Goal: Task Accomplishment & Management: Manage account settings

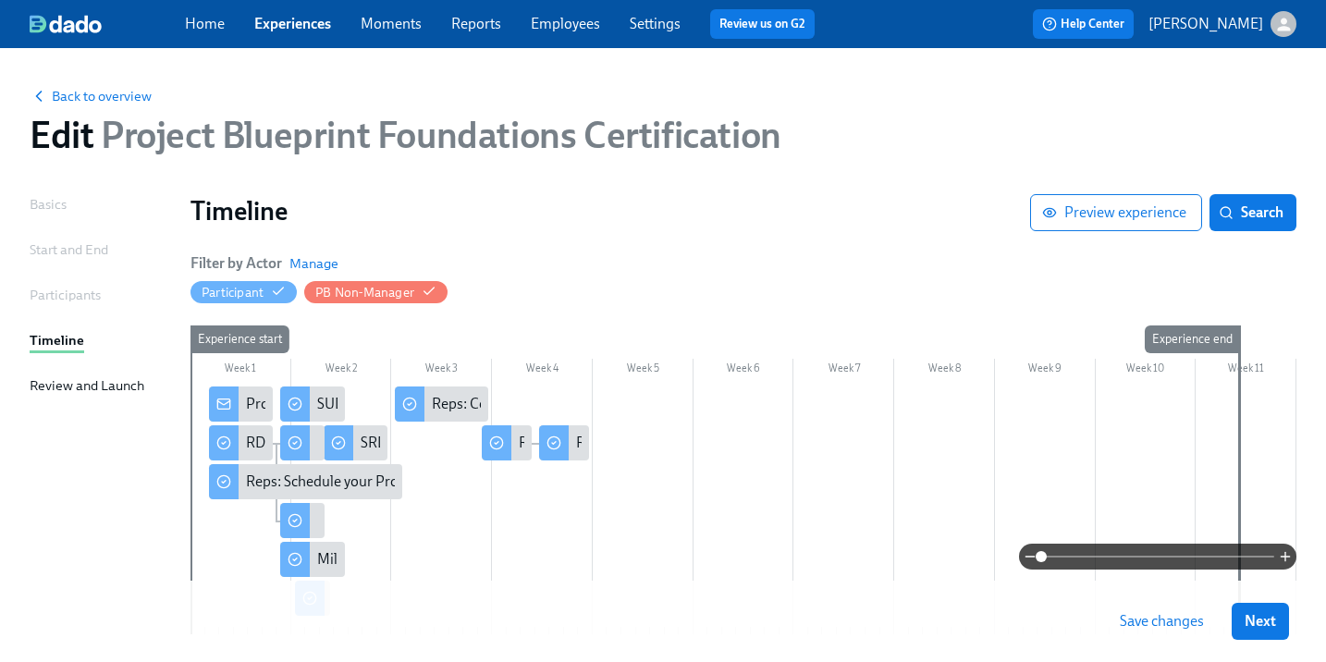
scroll to position [131, 0]
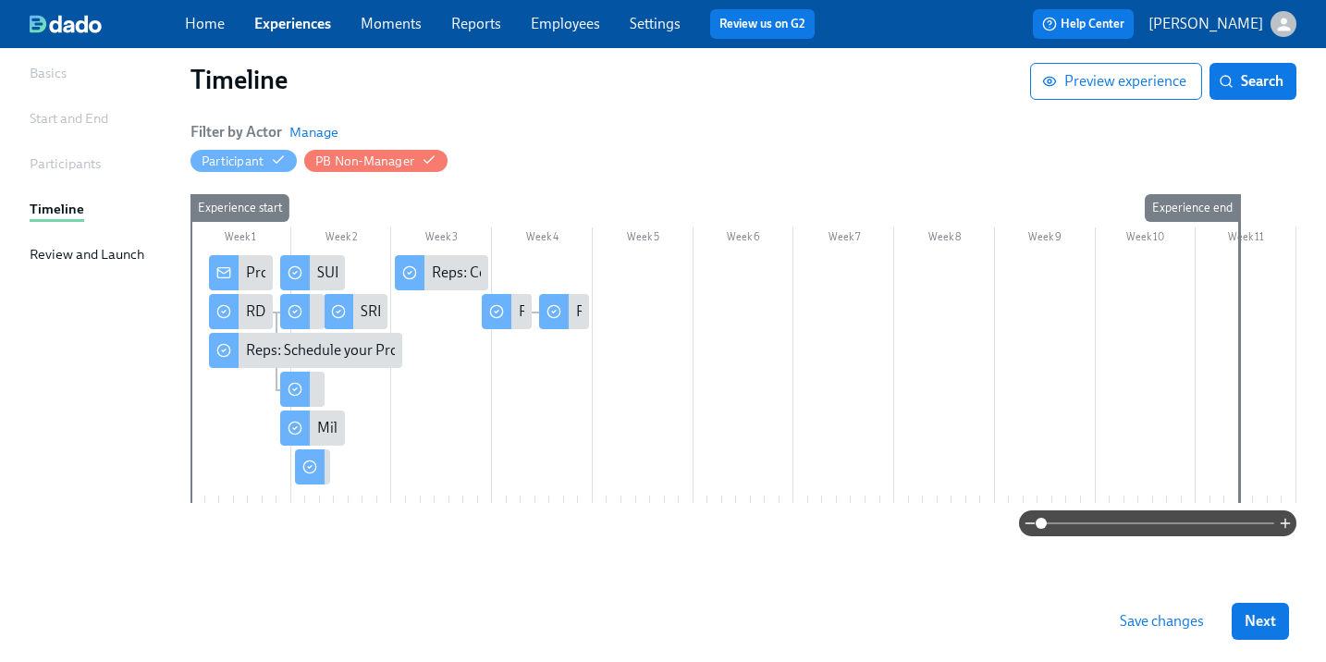
click at [1187, 627] on span "Save changes" at bounding box center [1161, 621] width 84 height 18
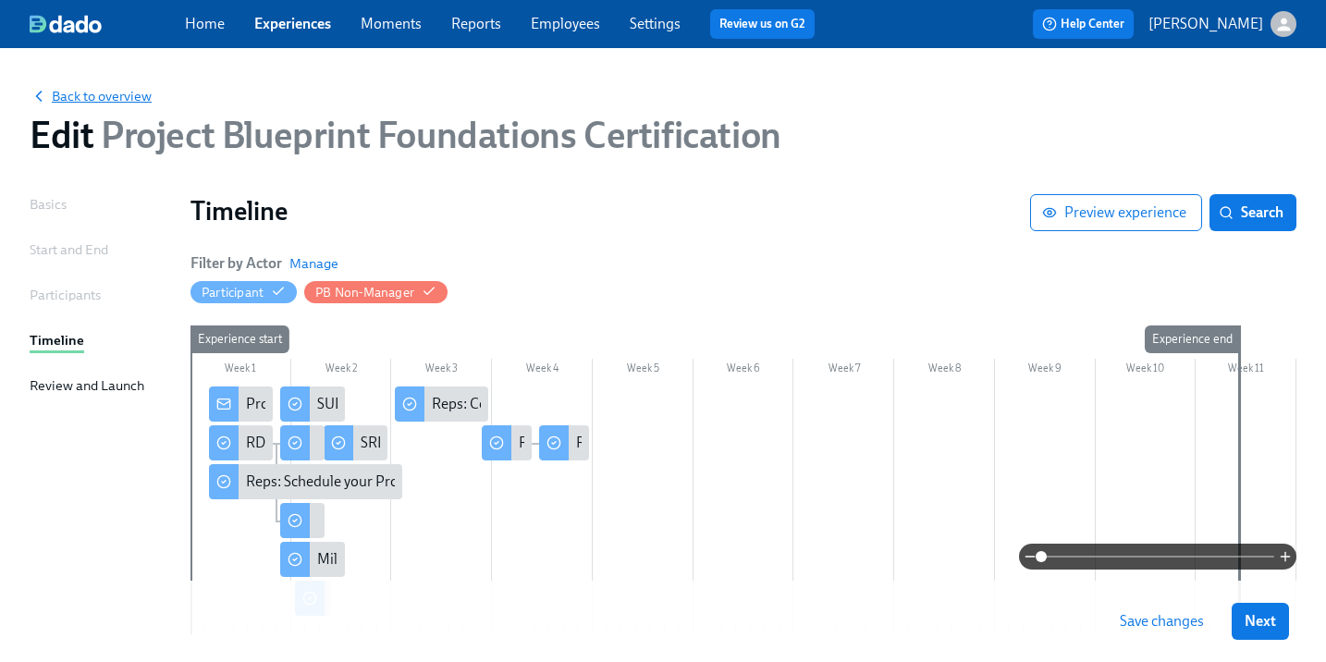
click at [79, 95] on span "Back to overview" at bounding box center [91, 96] width 122 height 18
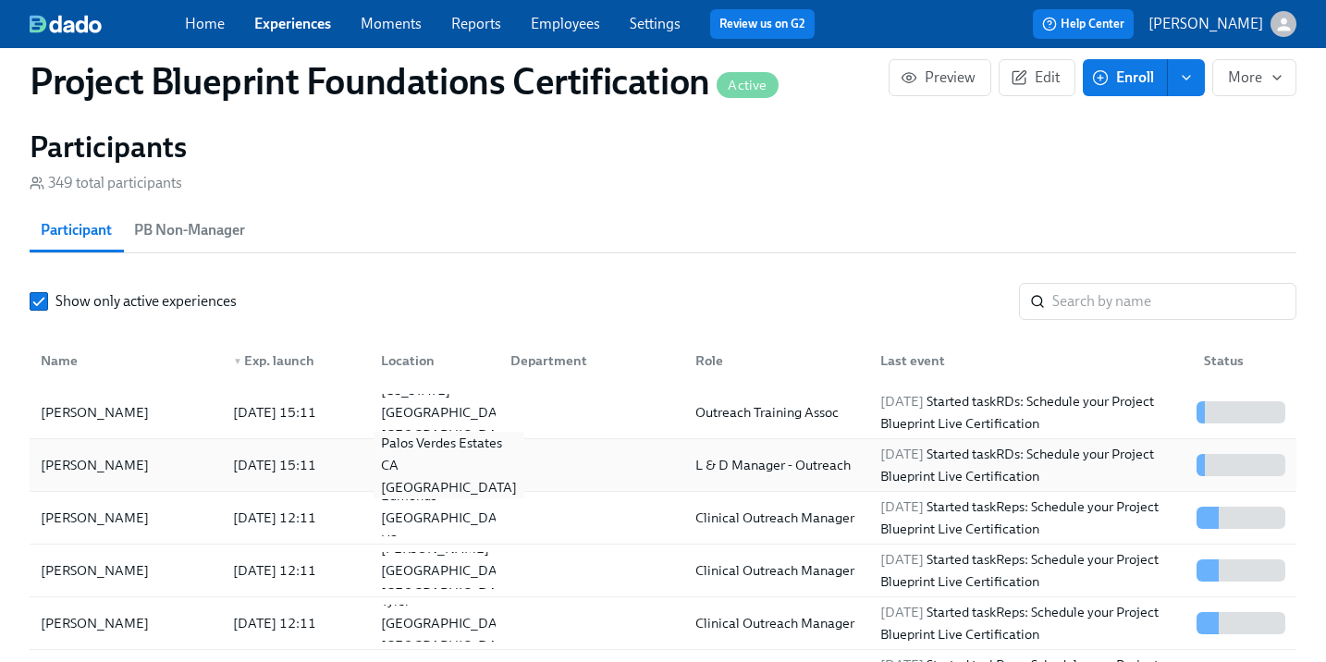
scroll to position [1309, 0]
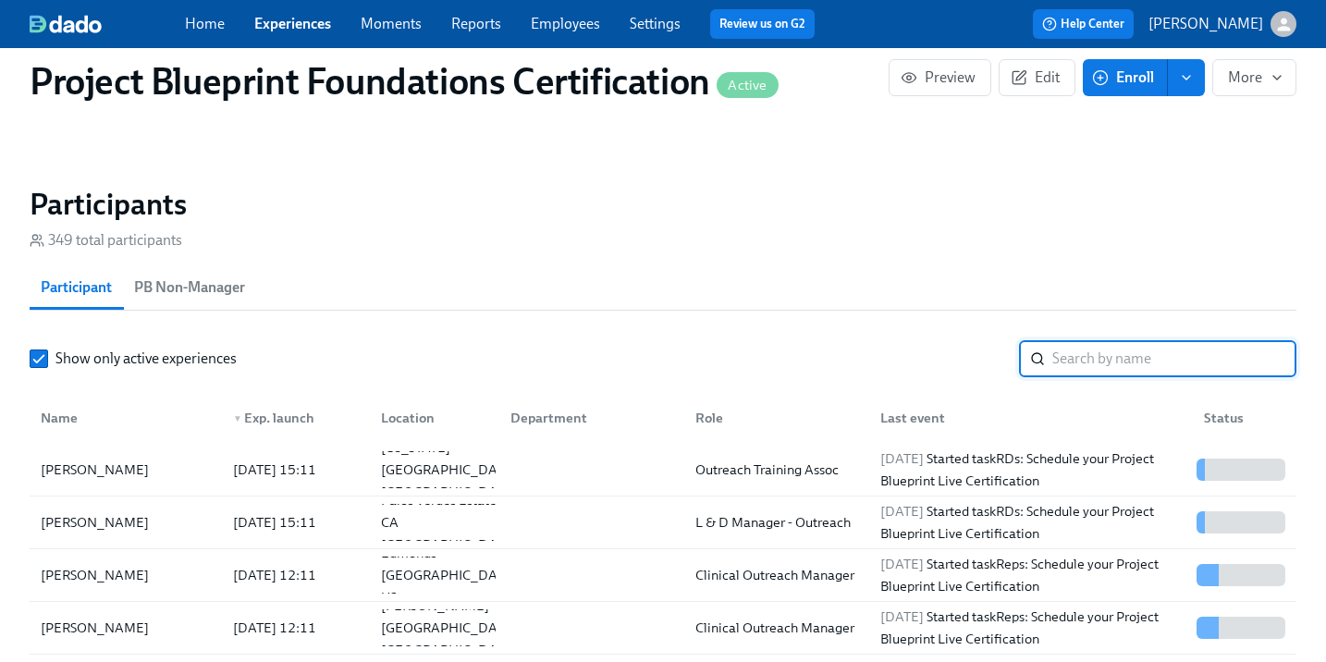
click at [1142, 352] on input "search" at bounding box center [1174, 358] width 244 height 37
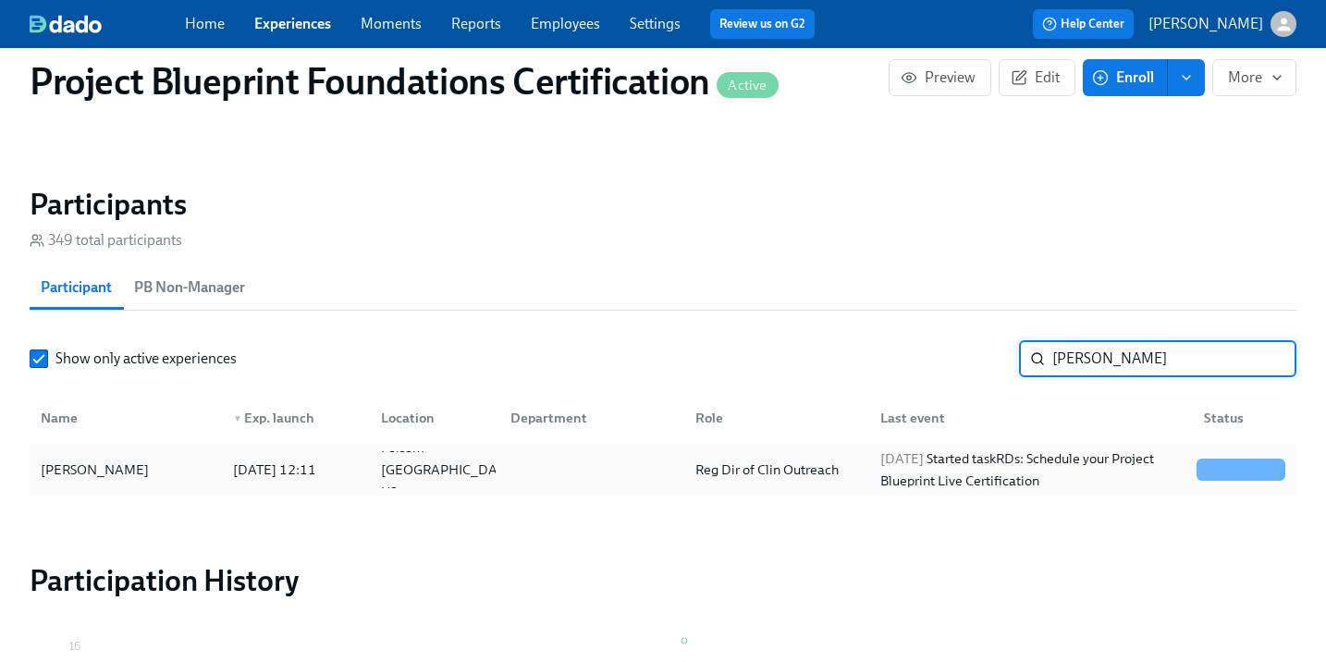
type input "[PERSON_NAME]"
click at [83, 478] on div "[PERSON_NAME]" at bounding box center [94, 470] width 123 height 22
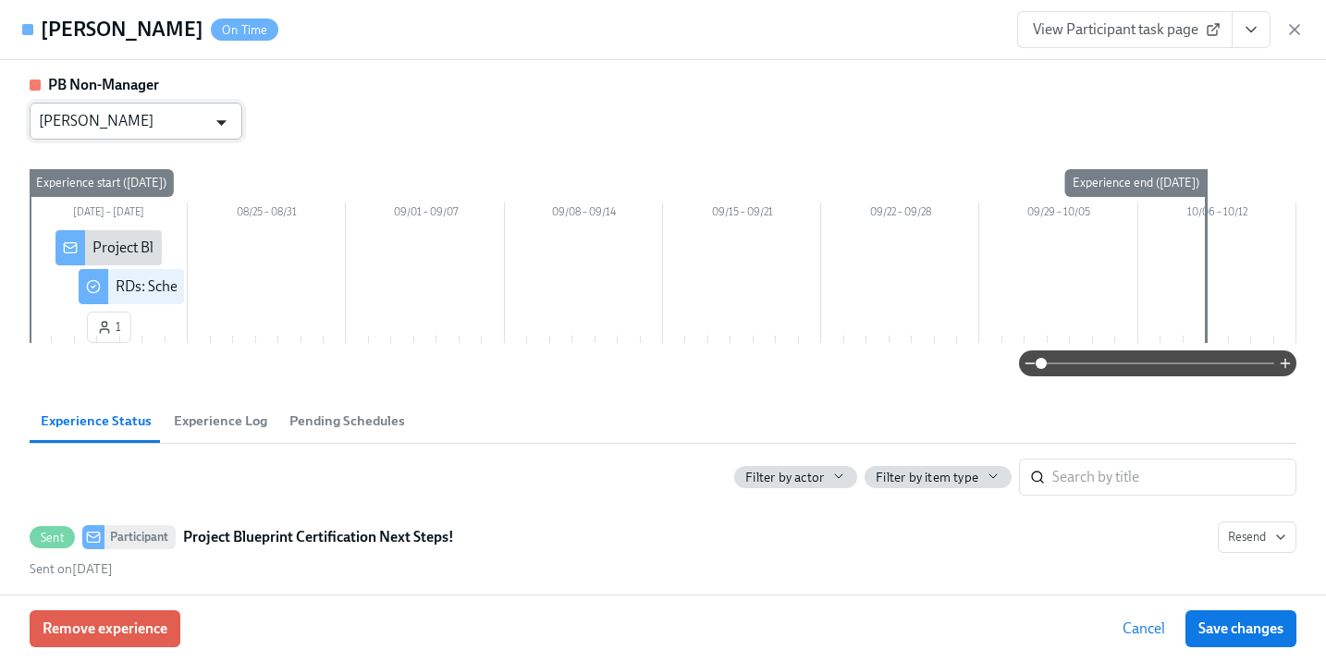
click at [211, 115] on icon "Open" at bounding box center [221, 122] width 25 height 25
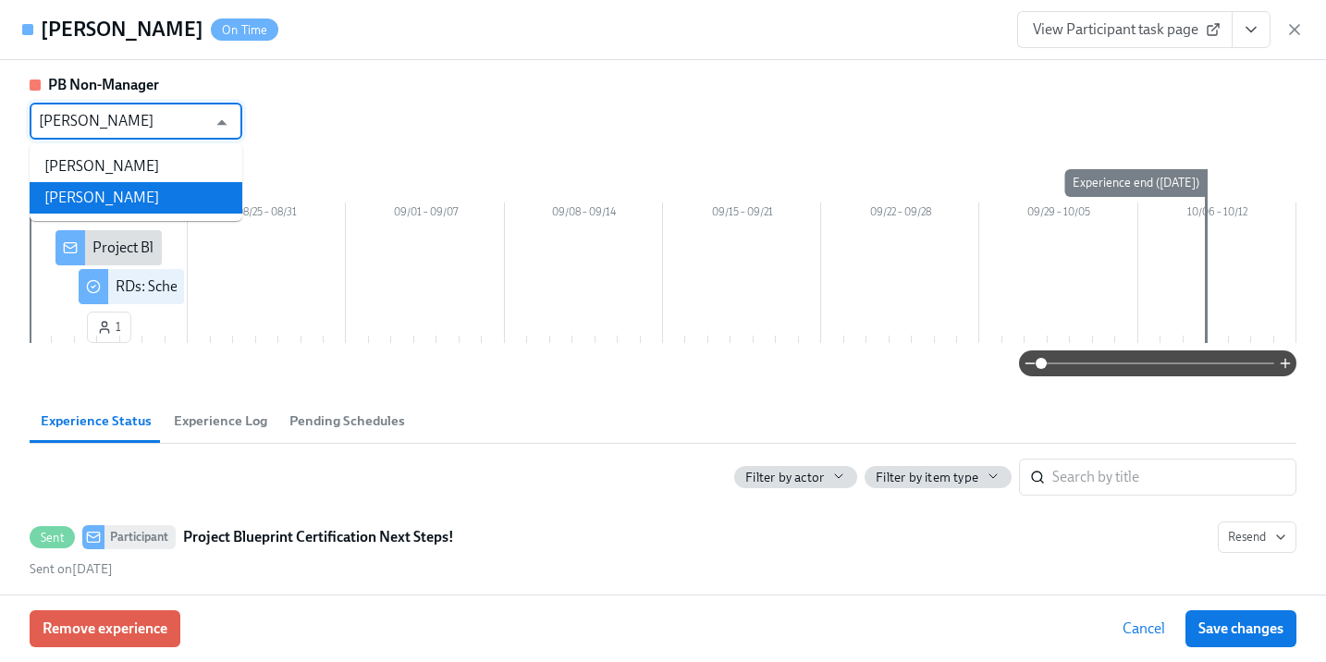
click at [191, 202] on li "[PERSON_NAME]" at bounding box center [136, 197] width 213 height 31
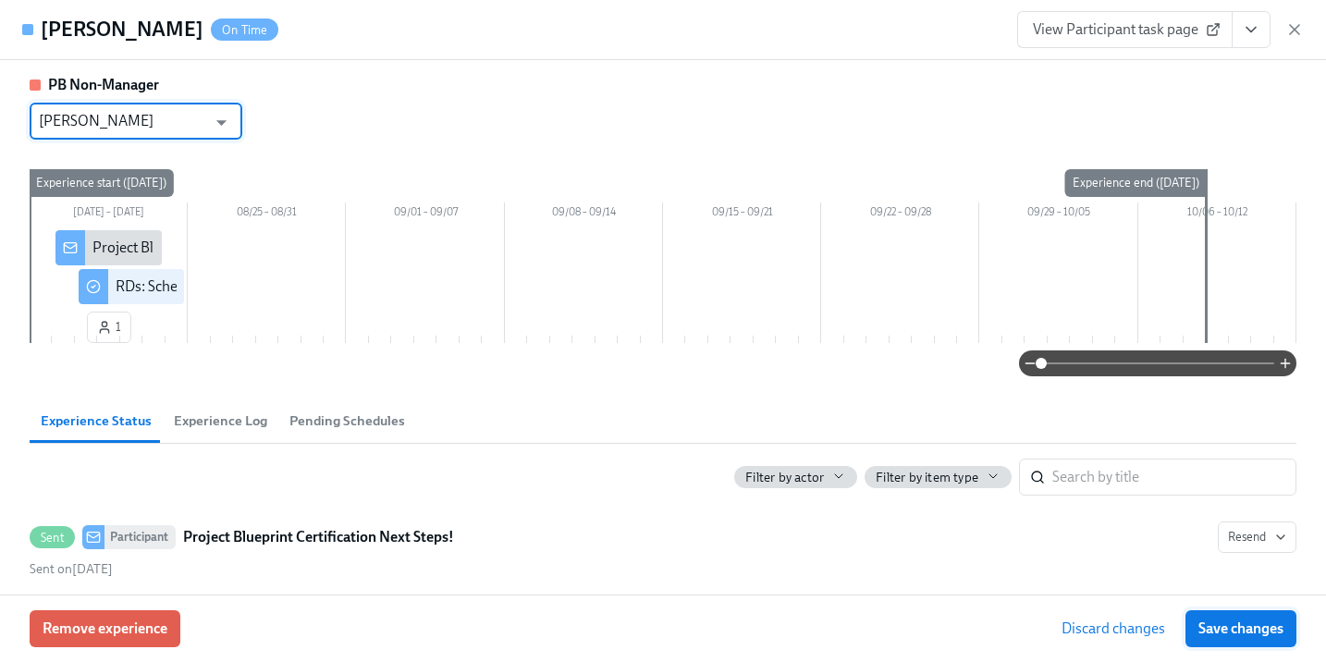
type input "[PERSON_NAME]"
click at [1258, 628] on span "Save changes" at bounding box center [1240, 628] width 85 height 18
type input "[PERSON_NAME]"
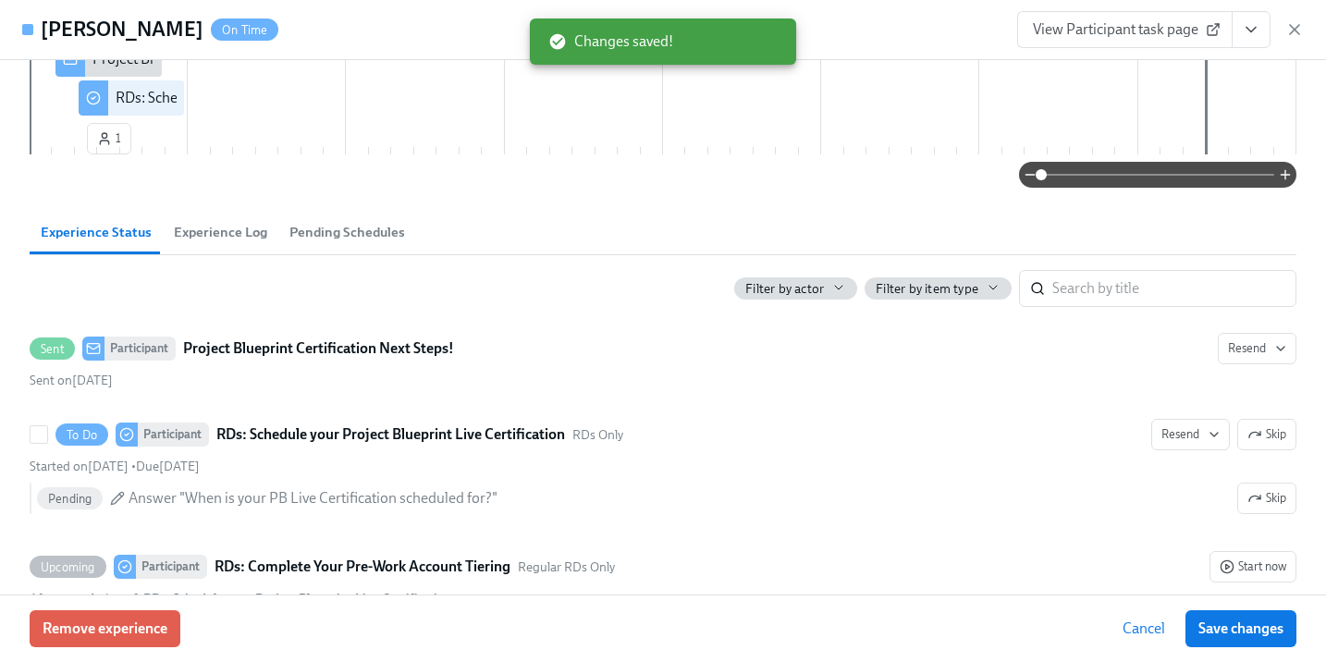
scroll to position [275, 0]
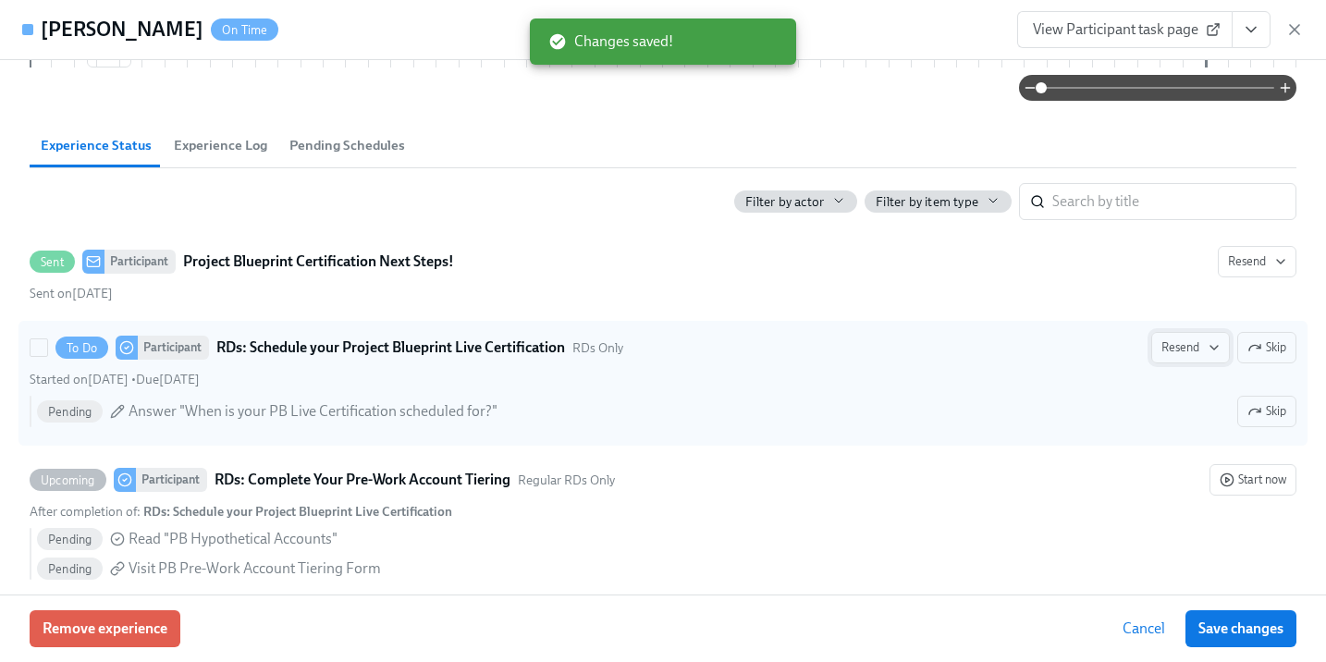
click at [1211, 345] on icon "button" at bounding box center [1213, 347] width 15 height 15
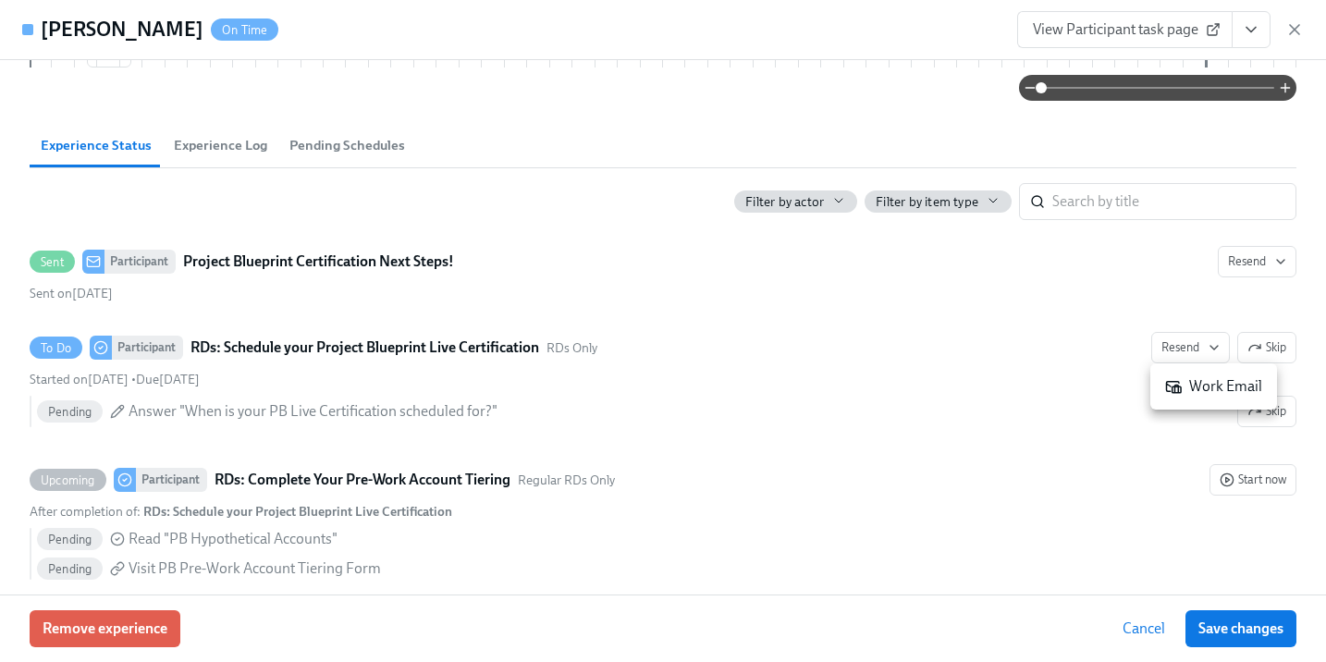
click at [1204, 382] on div "Work Email" at bounding box center [1213, 386] width 97 height 20
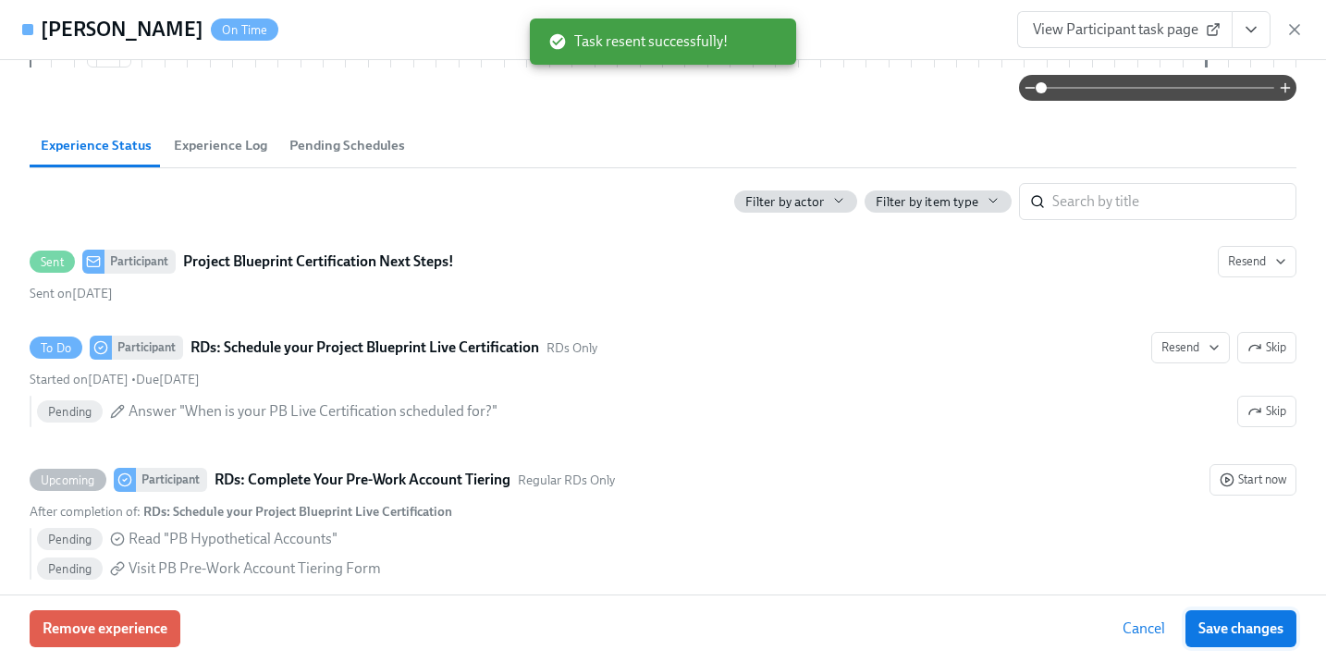
click at [1214, 632] on span "Save changes" at bounding box center [1240, 628] width 85 height 18
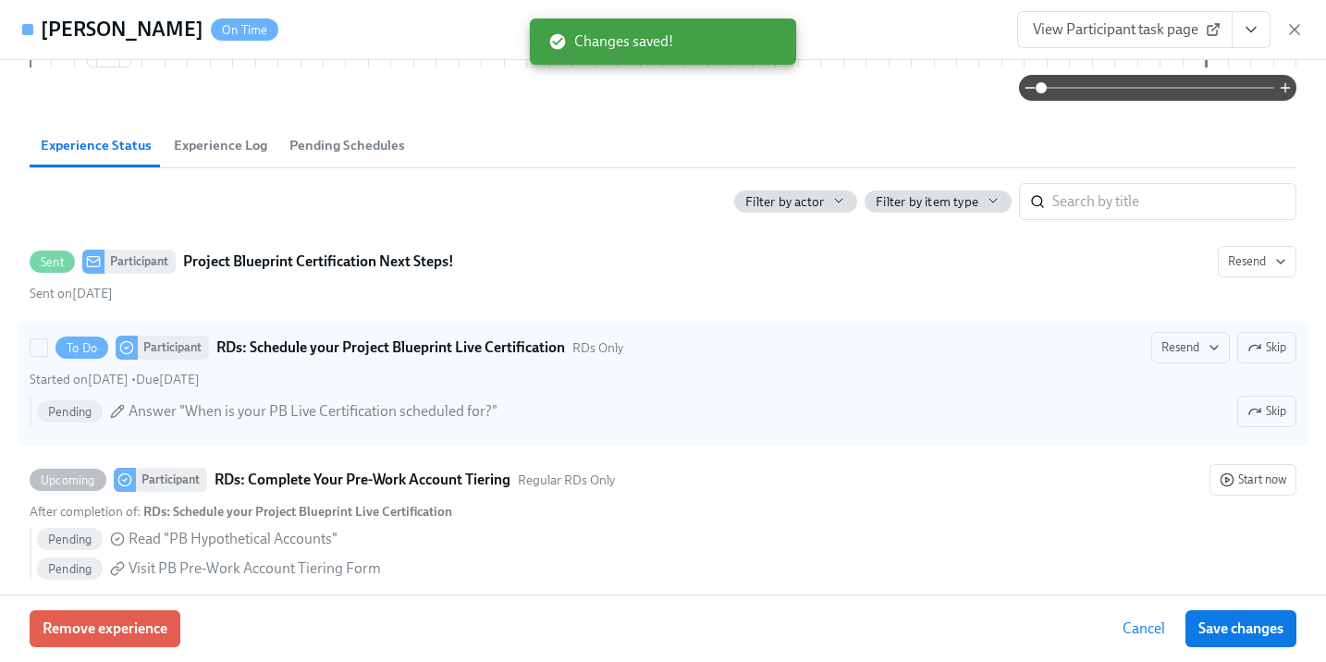
click at [439, 349] on strong "RDs: Schedule your Project Blueprint Live Certification" at bounding box center [390, 347] width 349 height 22
click at [47, 349] on input "To Do Participant RDs: Schedule your Project Blueprint Live Certification RDs O…" at bounding box center [39, 347] width 17 height 17
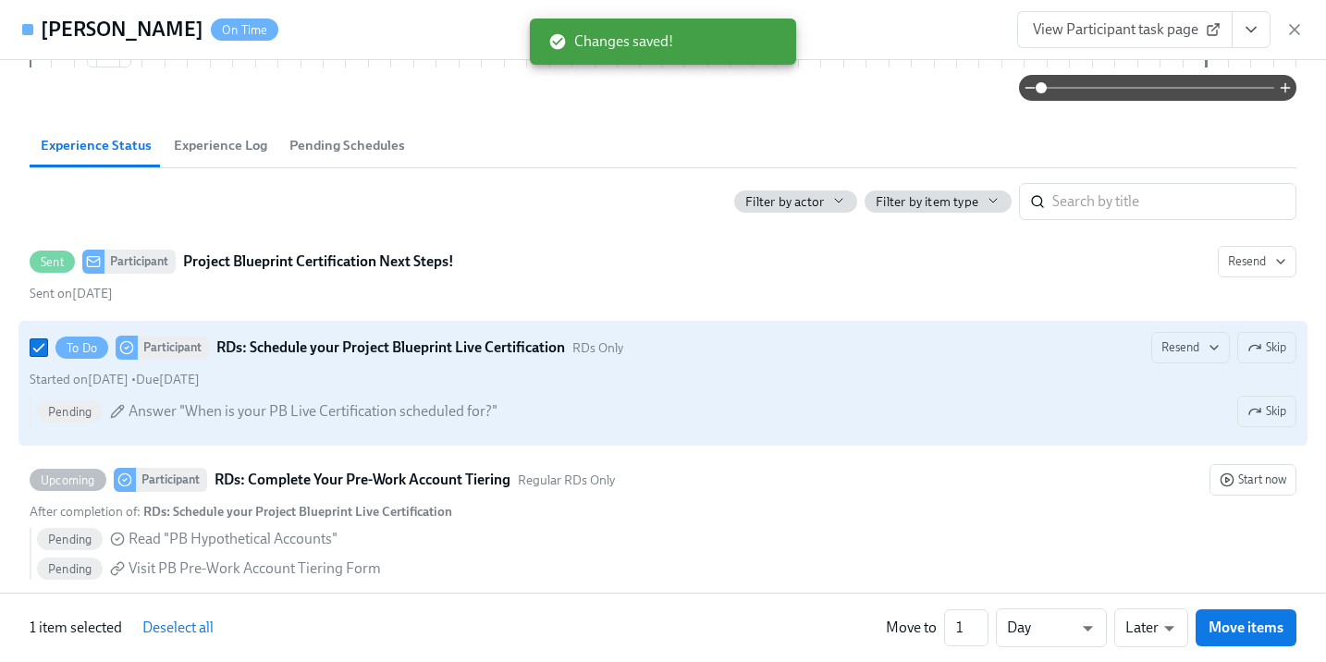
click at [439, 349] on strong "RDs: Schedule your Project Blueprint Live Certification" at bounding box center [390, 347] width 349 height 22
click at [47, 349] on input "To Do Participant RDs: Schedule your Project Blueprint Live Certification RDs O…" at bounding box center [39, 347] width 17 height 17
checkbox input "false"
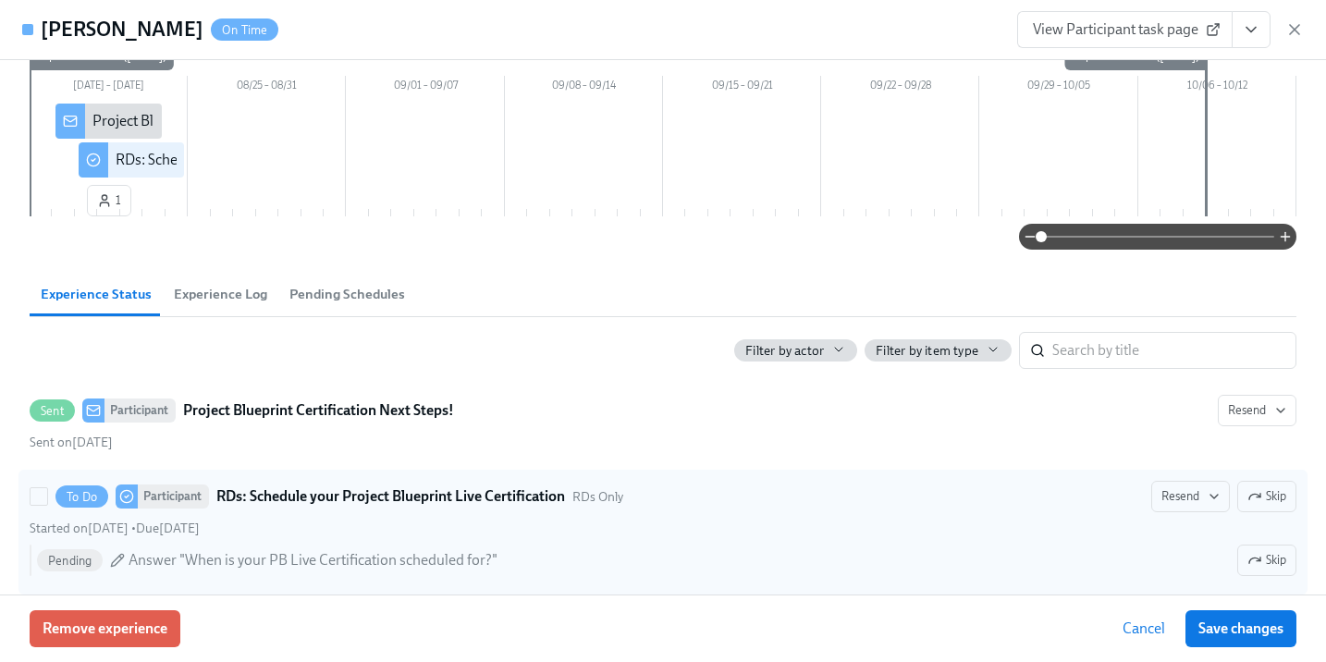
scroll to position [0, 0]
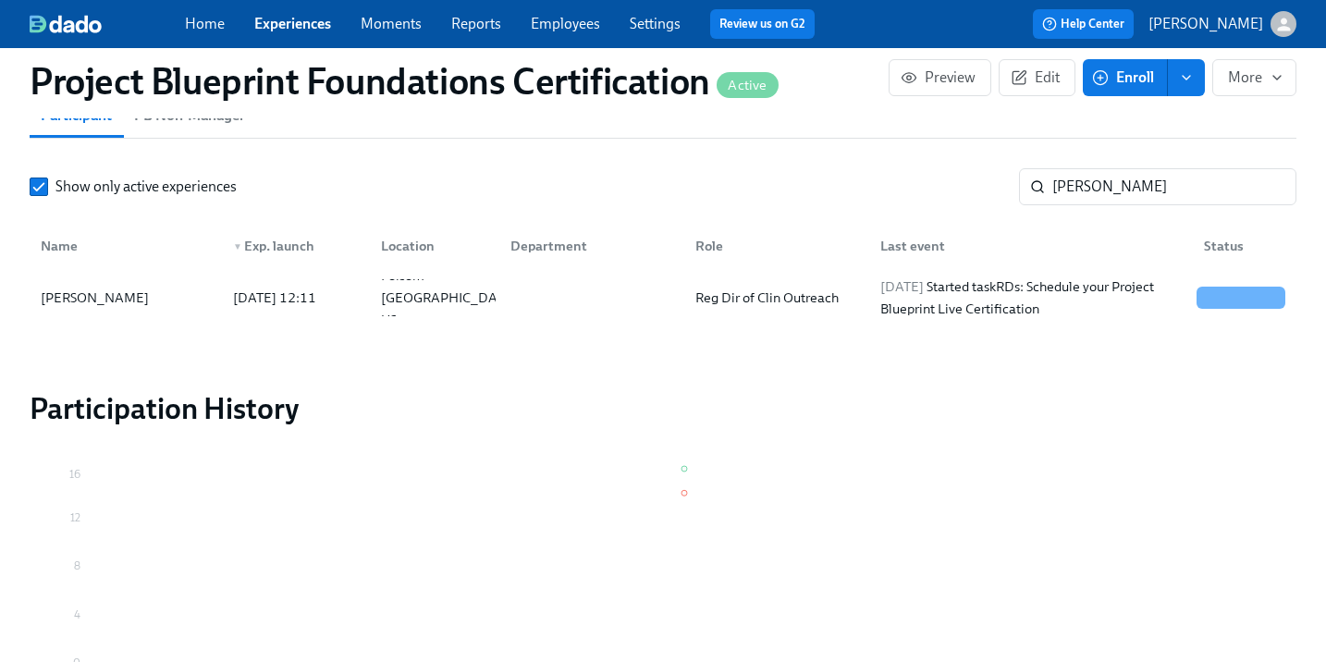
scroll to position [1483, 0]
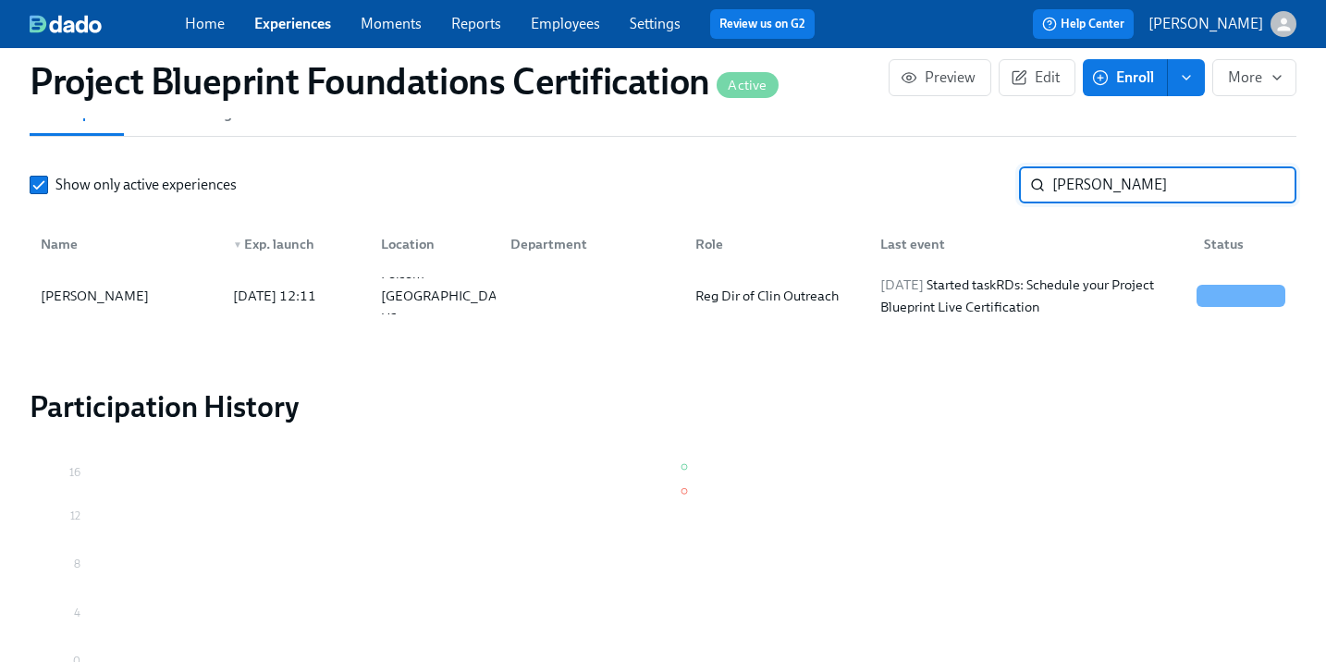
drag, startPoint x: 1093, startPoint y: 189, endPoint x: 1015, endPoint y: 180, distance: 78.1
click at [1015, 180] on div "Show only active experiences [PERSON_NAME]" at bounding box center [663, 184] width 1266 height 37
type input "[PERSON_NAME]"
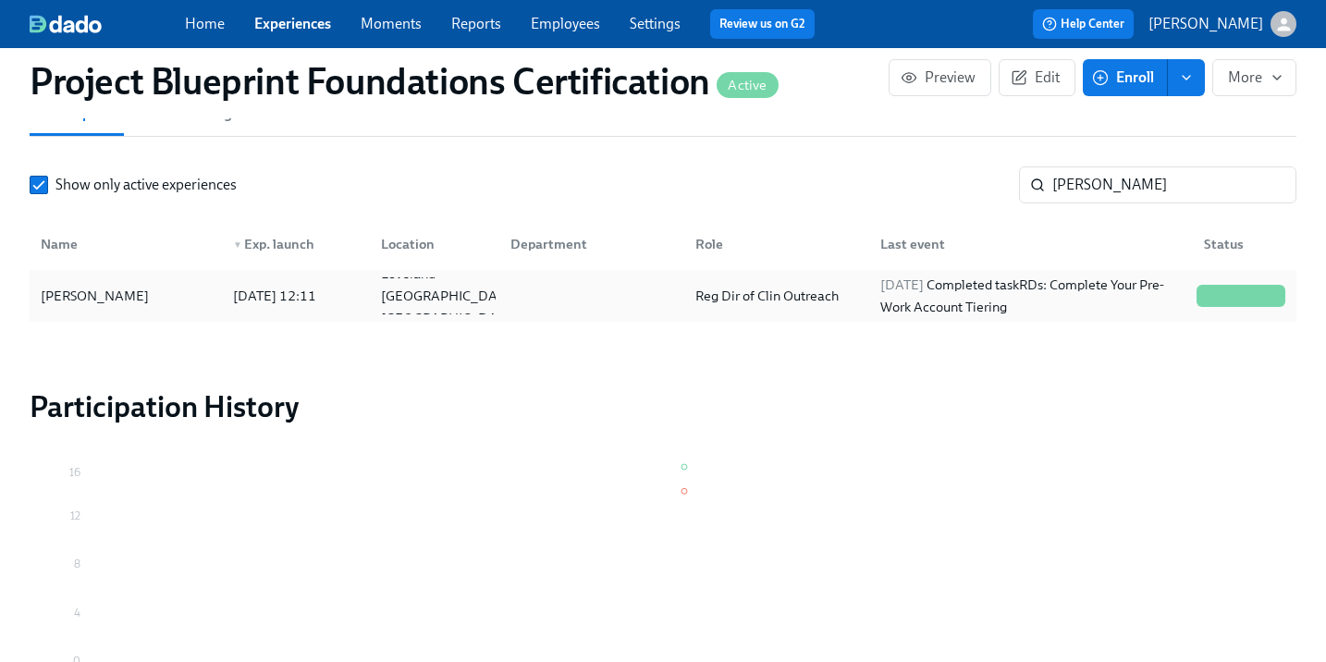
click at [93, 300] on div "[PERSON_NAME]" at bounding box center [94, 296] width 123 height 22
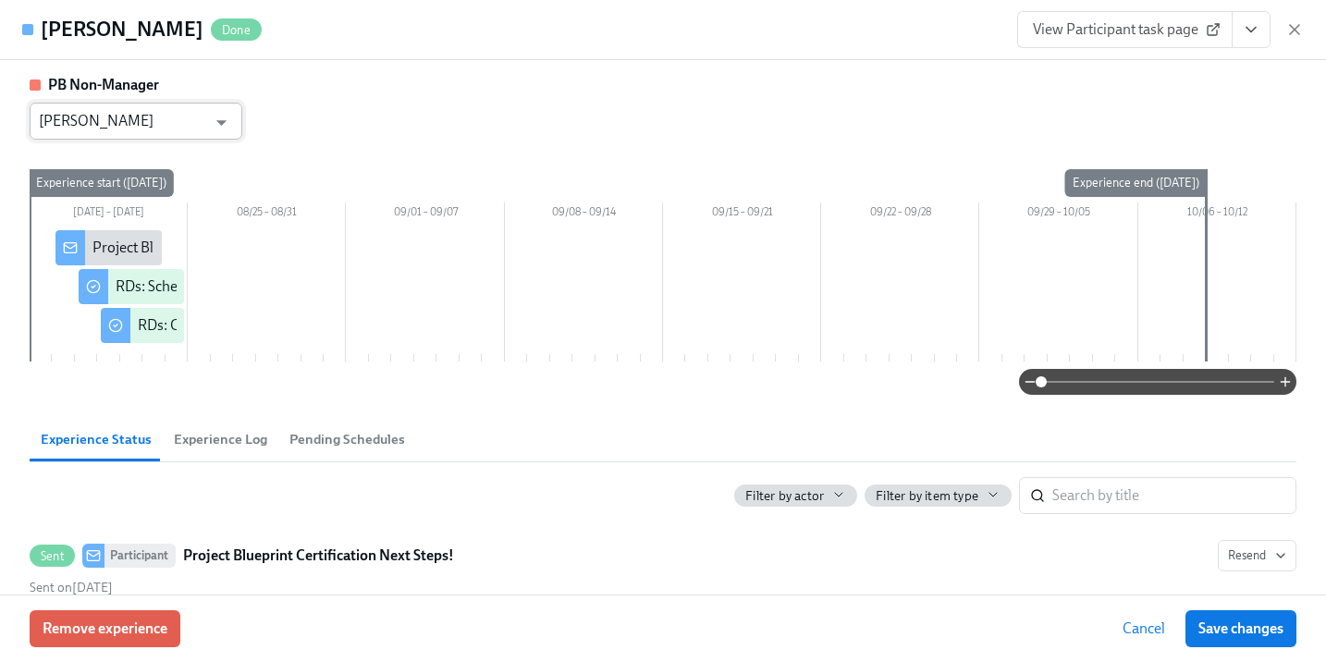
click at [162, 122] on input "[PERSON_NAME]" at bounding box center [122, 121] width 167 height 37
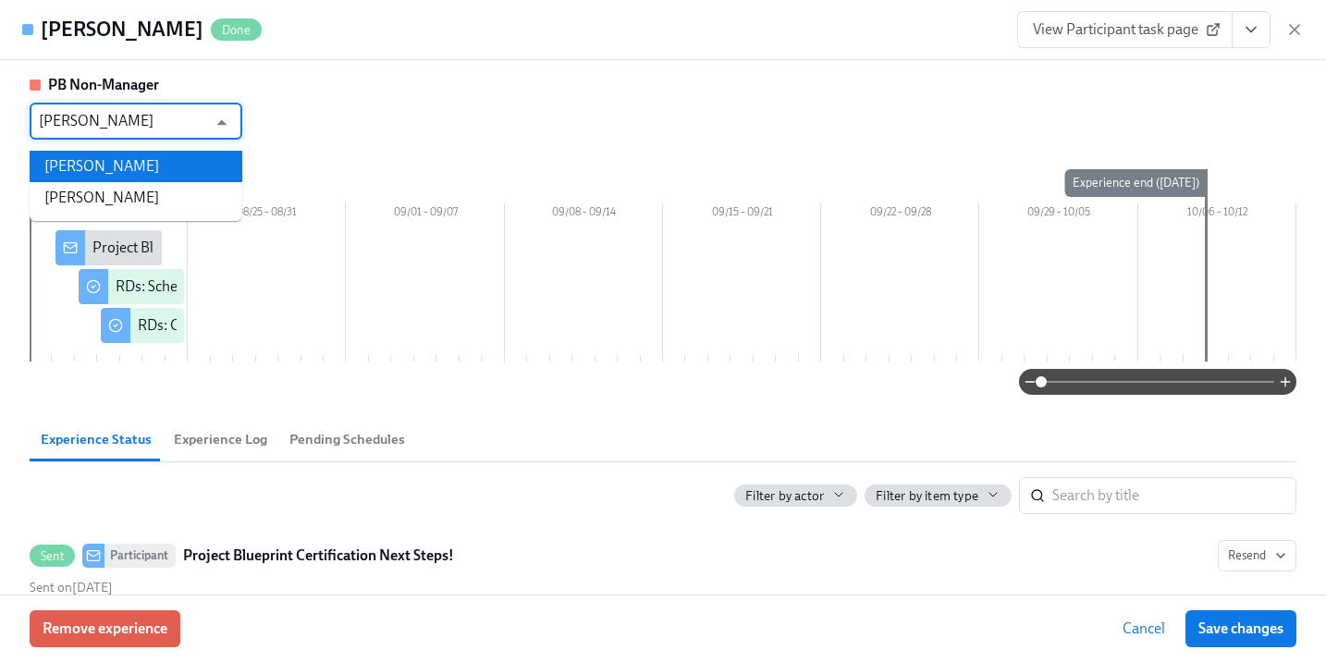
click at [151, 161] on li "[PERSON_NAME]" at bounding box center [136, 166] width 213 height 31
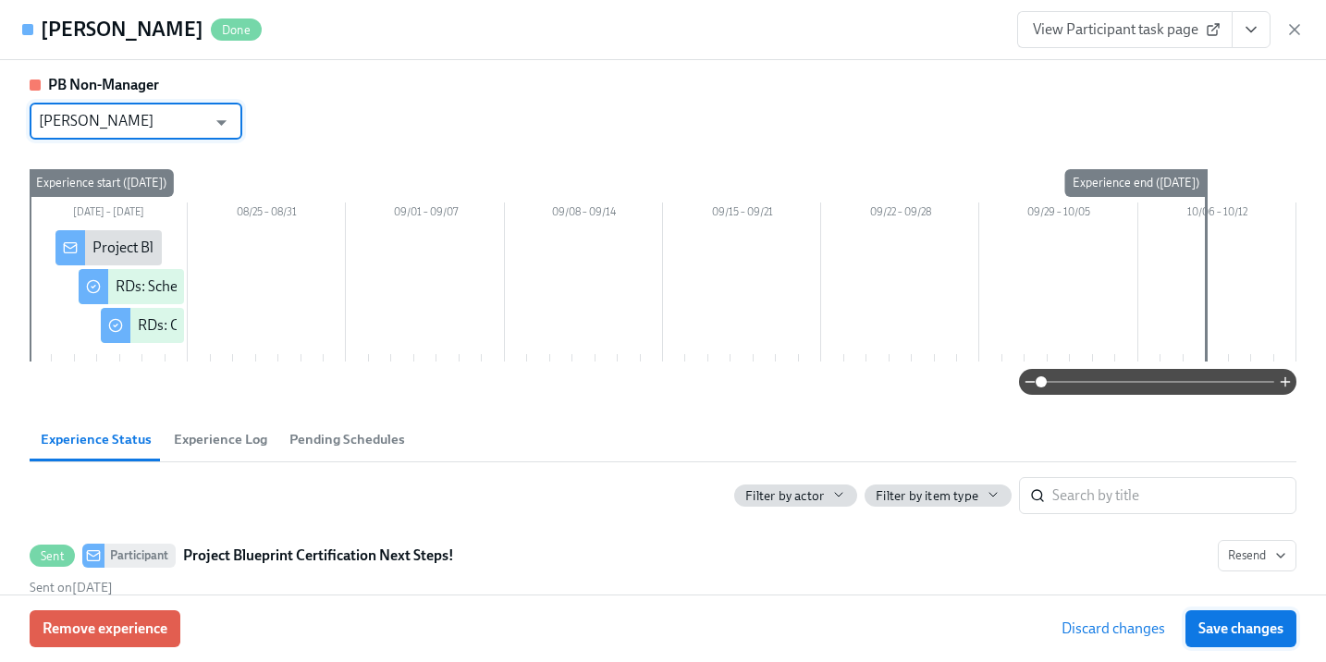
type input "[PERSON_NAME]"
click at [1248, 628] on span "Save changes" at bounding box center [1240, 628] width 85 height 18
type input "[PERSON_NAME]"
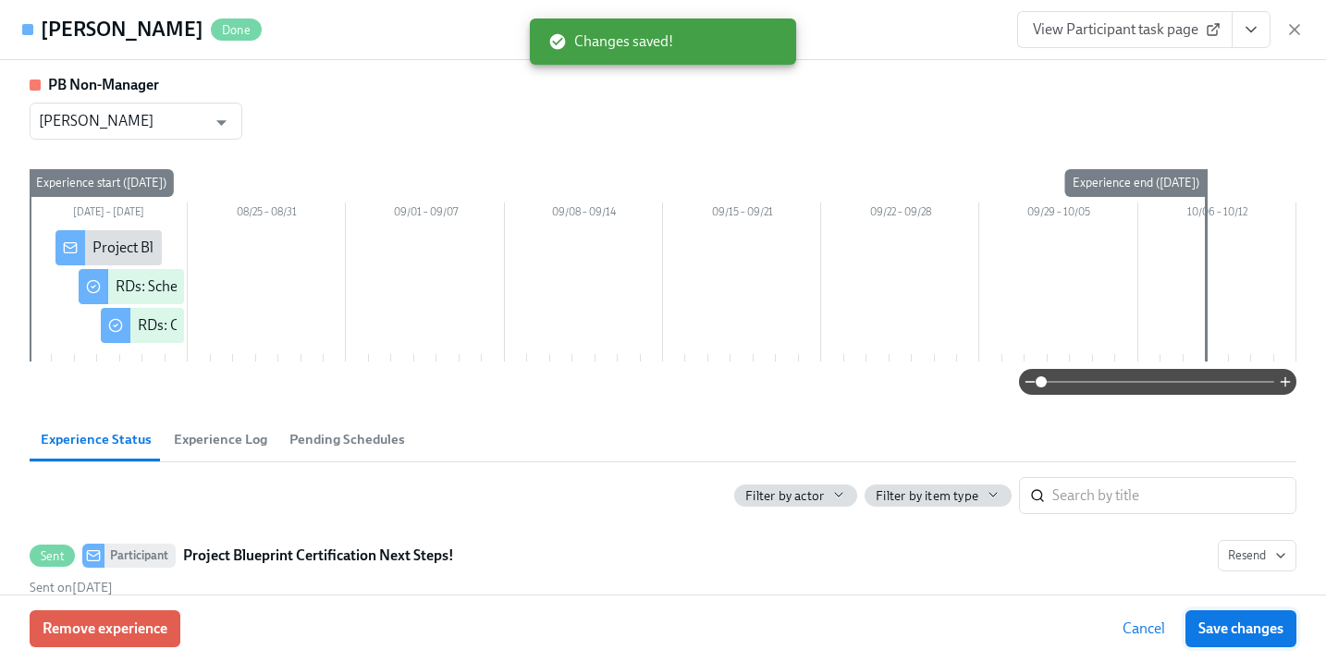
click at [1253, 628] on span "Save changes" at bounding box center [1240, 628] width 85 height 18
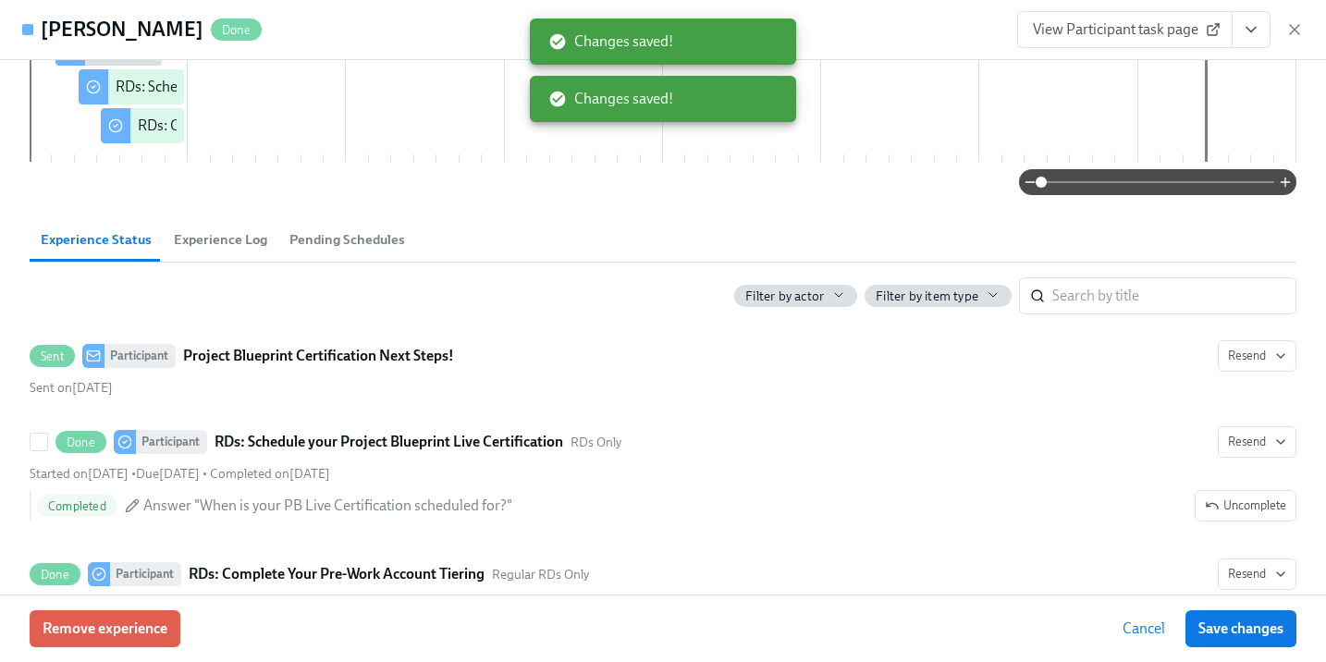
scroll to position [338, 0]
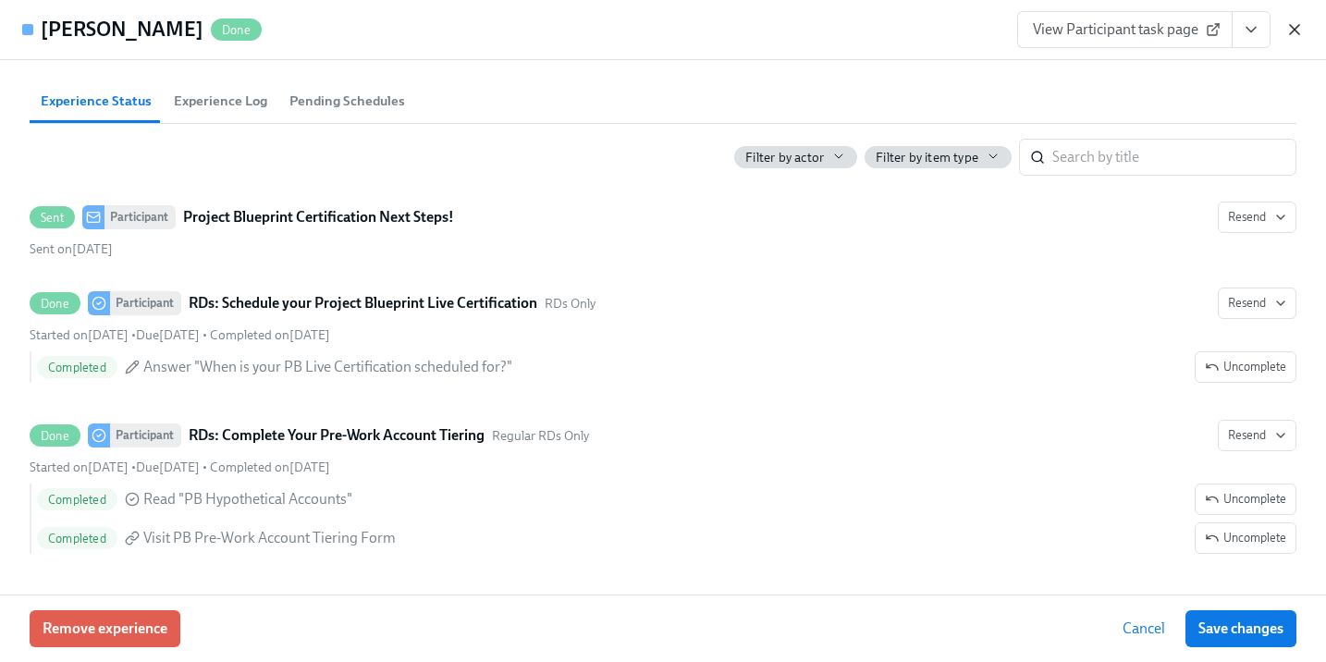
click at [1298, 34] on icon "button" at bounding box center [1294, 29] width 9 height 9
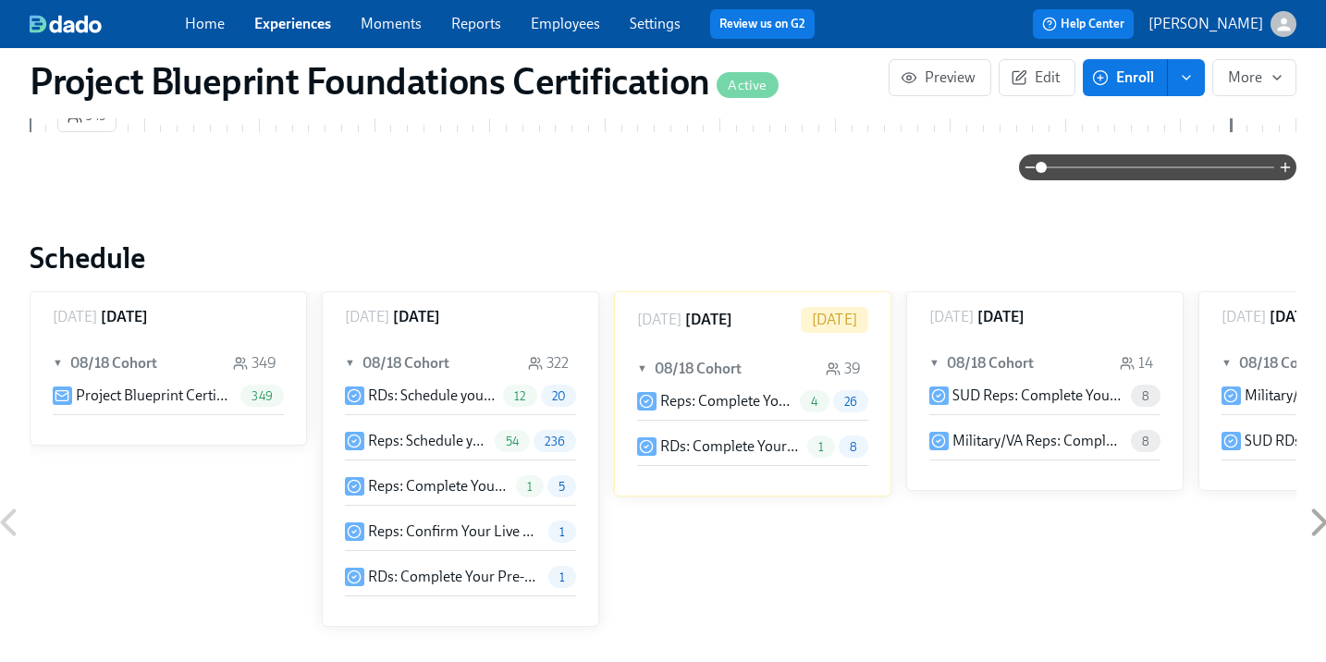
click at [418, 397] on p "RDs: Schedule your Project Blueprint Live Certification" at bounding box center [432, 395] width 128 height 20
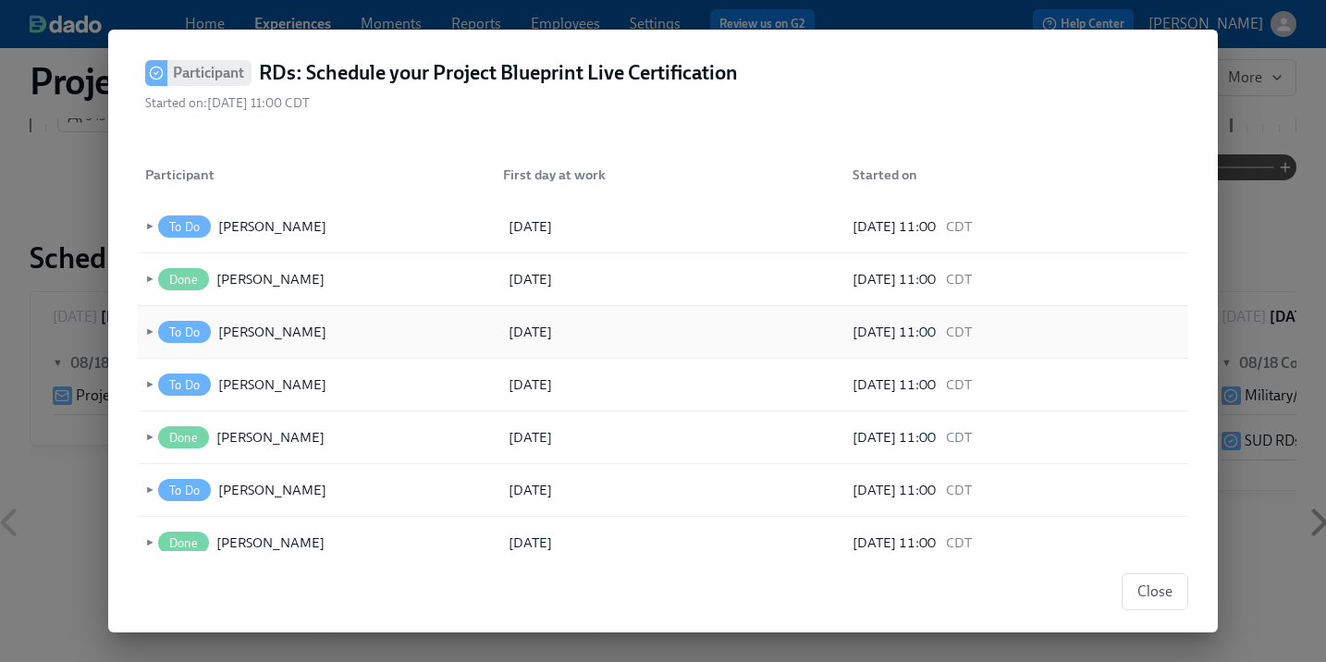
click at [144, 328] on span "►" at bounding box center [147, 332] width 13 height 20
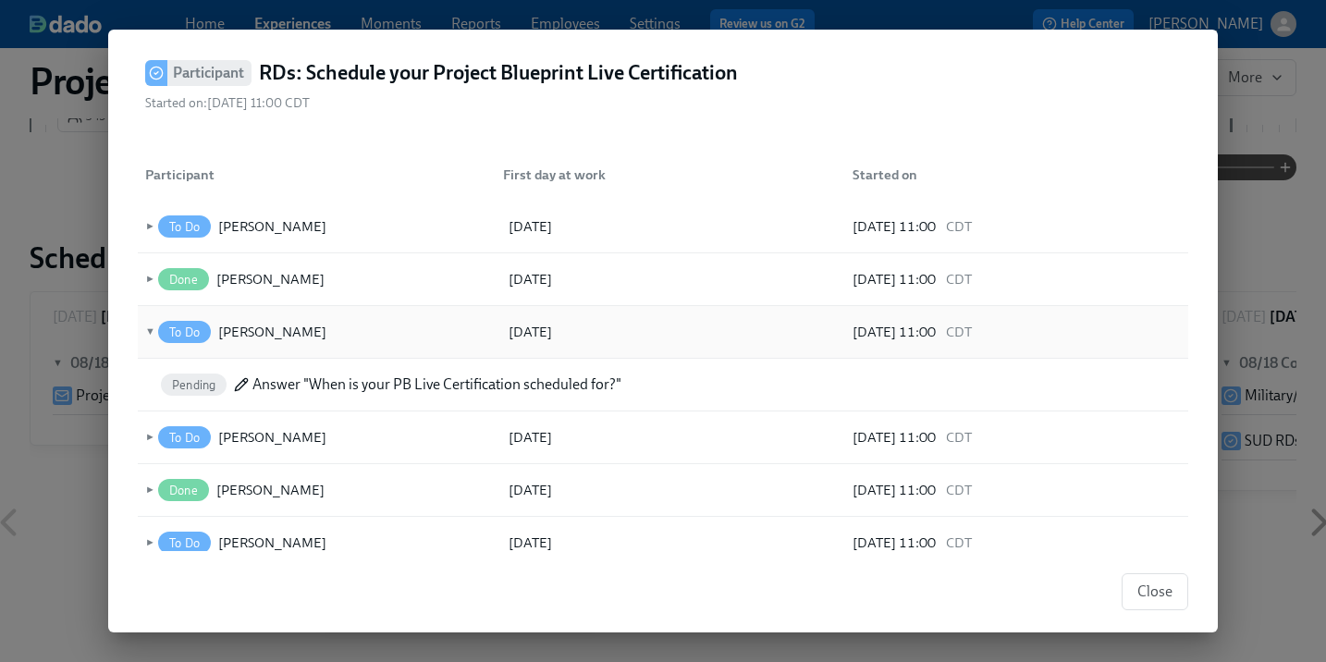
click at [144, 328] on span "▼" at bounding box center [147, 332] width 13 height 20
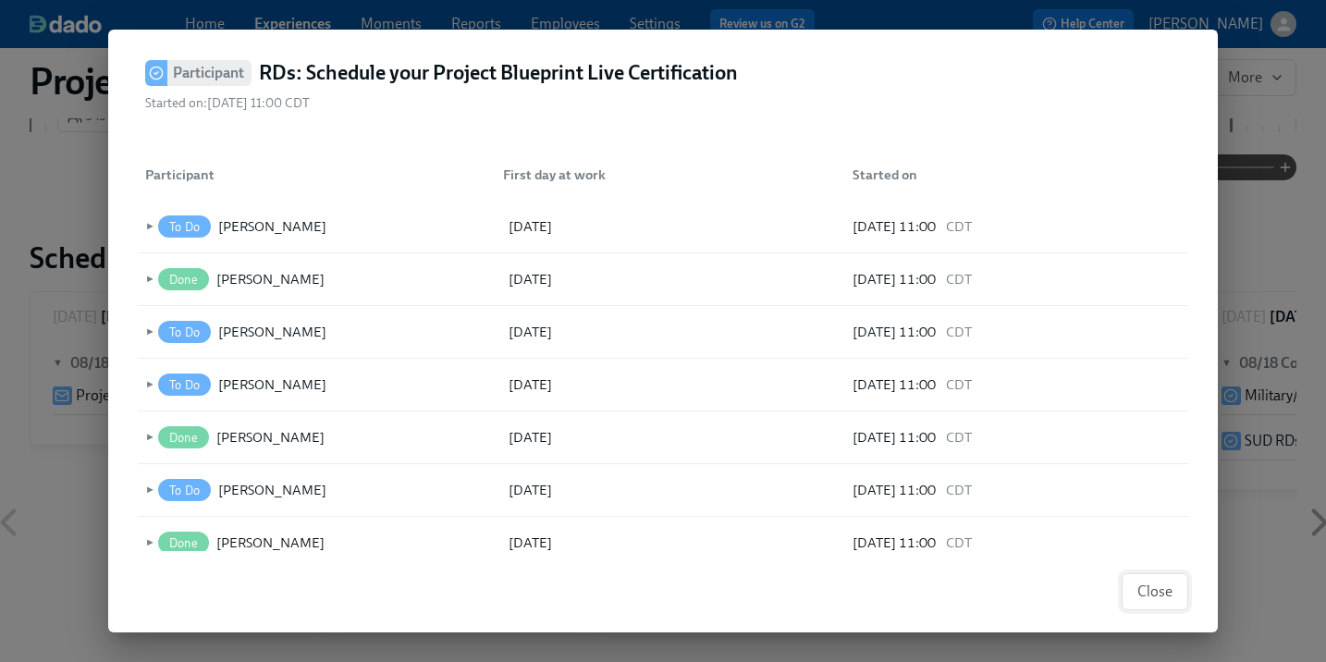
click at [1128, 595] on button "Close" at bounding box center [1154, 591] width 67 height 37
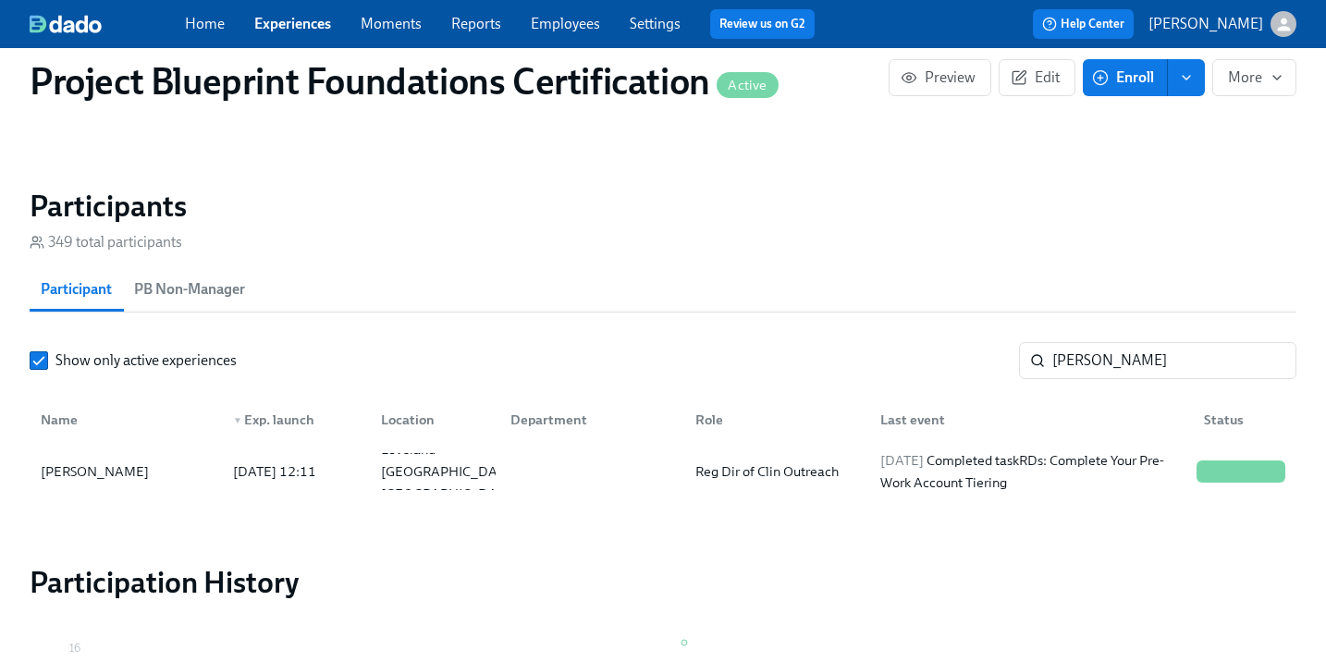
scroll to position [1222, 0]
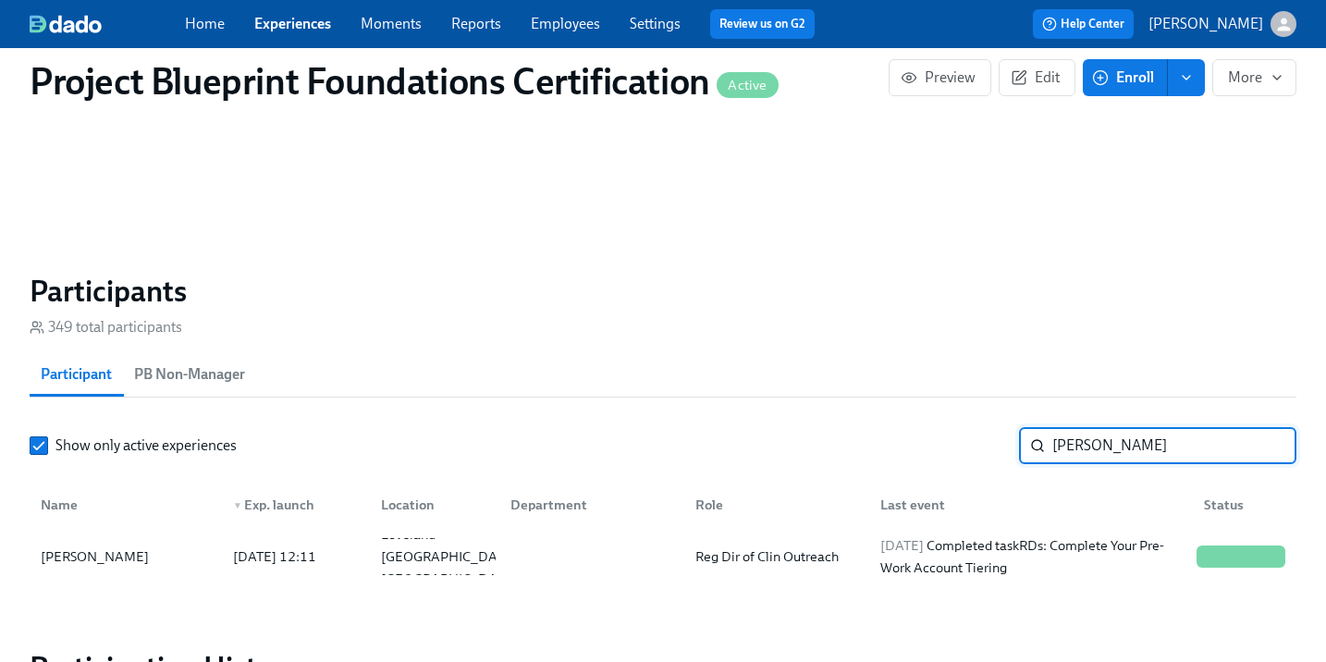
drag, startPoint x: 1108, startPoint y: 441, endPoint x: 977, endPoint y: 443, distance: 131.3
click at [977, 443] on div "Show only active experiences [PERSON_NAME]" at bounding box center [663, 445] width 1266 height 37
type input "[PERSON_NAME]"
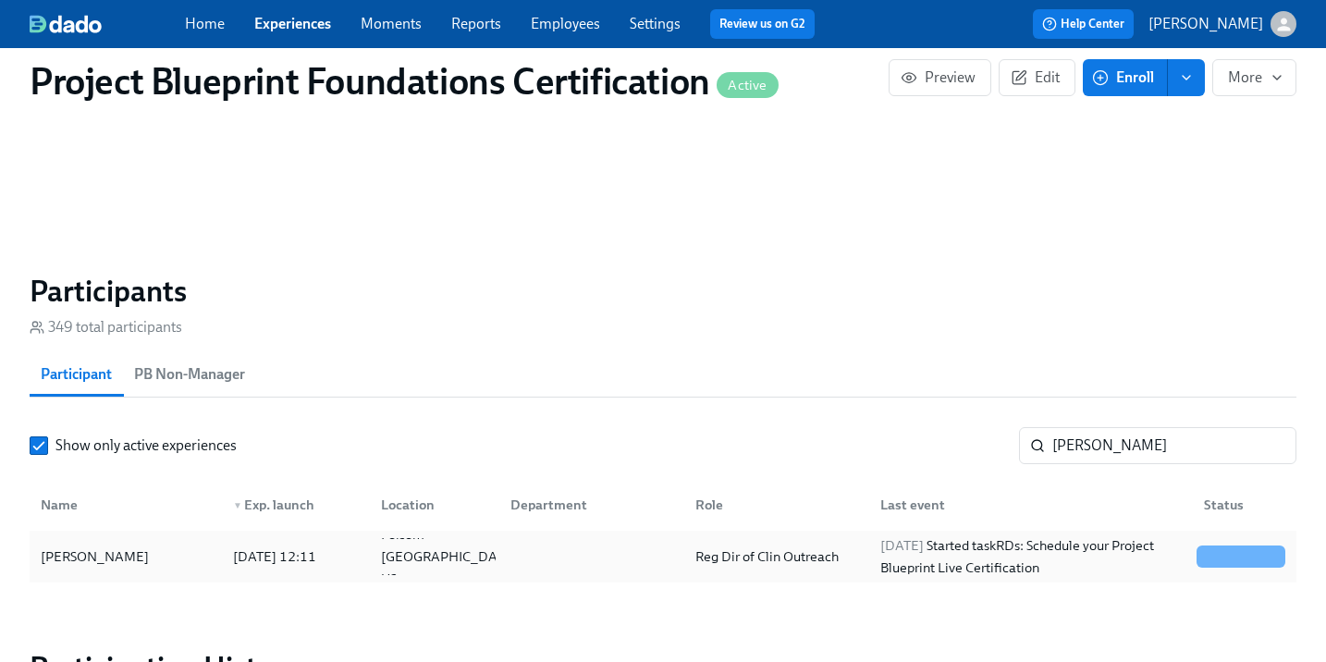
click at [92, 560] on div "[PERSON_NAME]" at bounding box center [94, 556] width 123 height 22
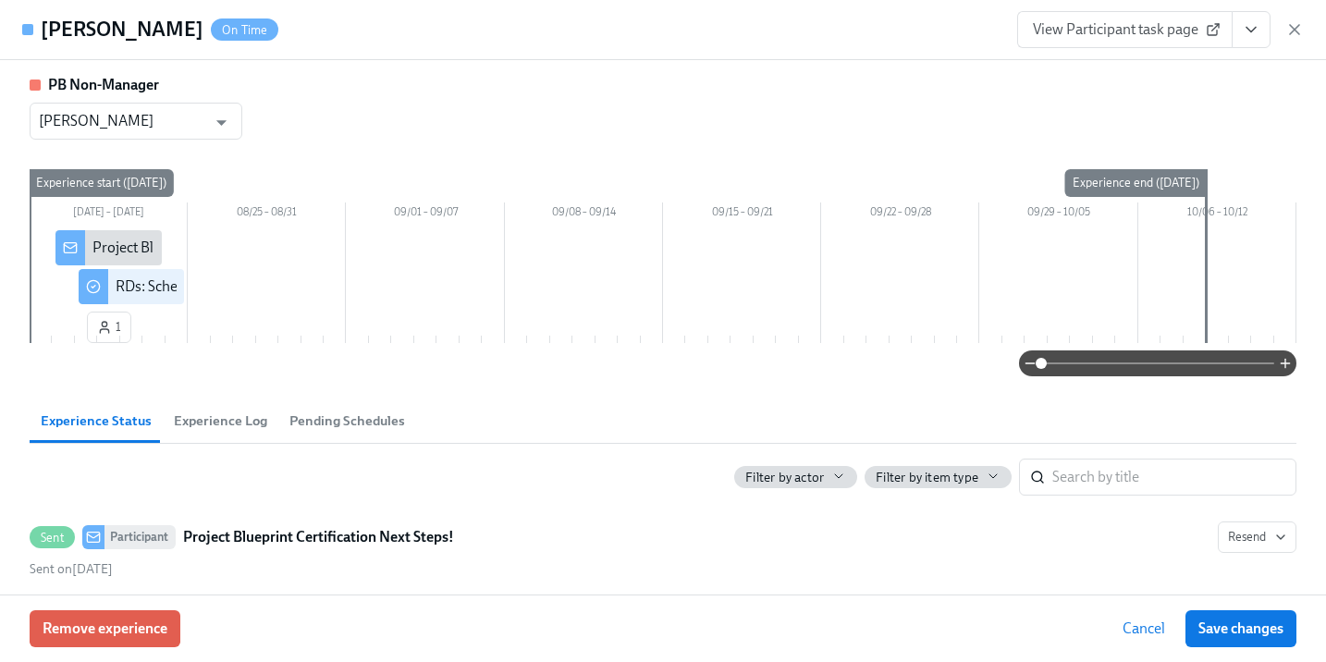
scroll to position [184, 0]
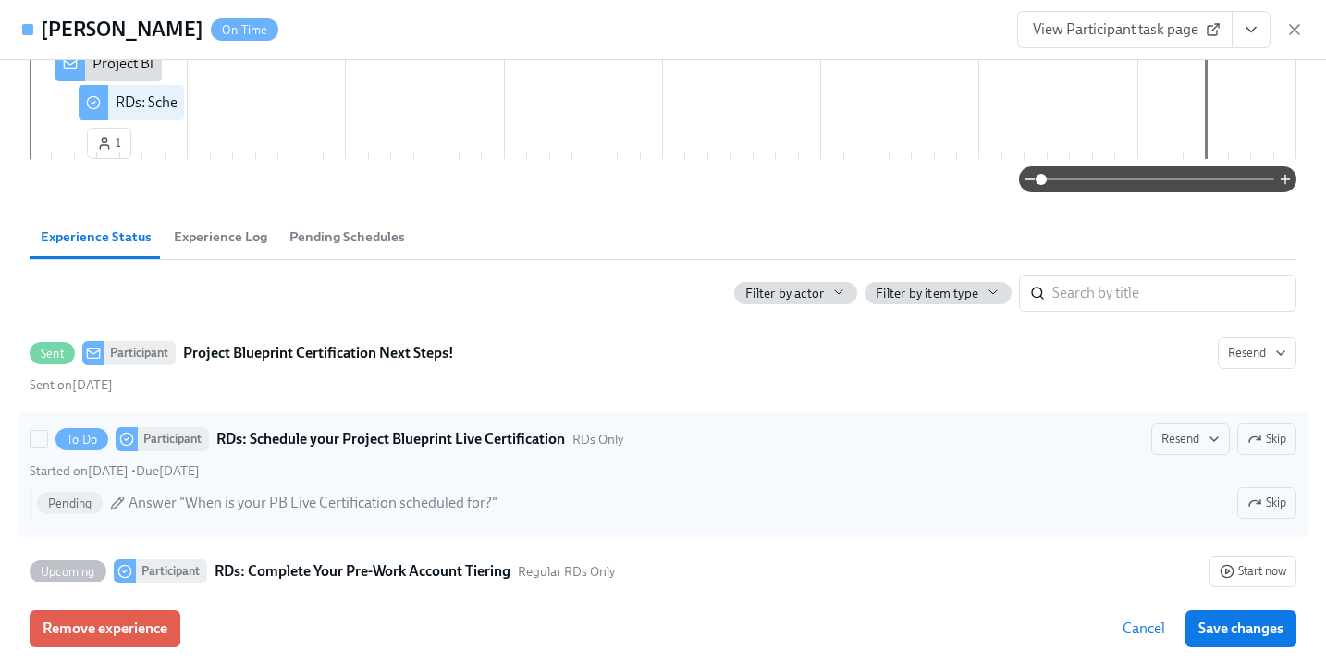
click at [430, 446] on strong "RDs: Schedule your Project Blueprint Live Certification" at bounding box center [390, 439] width 349 height 22
click at [47, 446] on input "To Do Participant RDs: Schedule your Project Blueprint Live Certification RDs O…" at bounding box center [39, 439] width 17 height 17
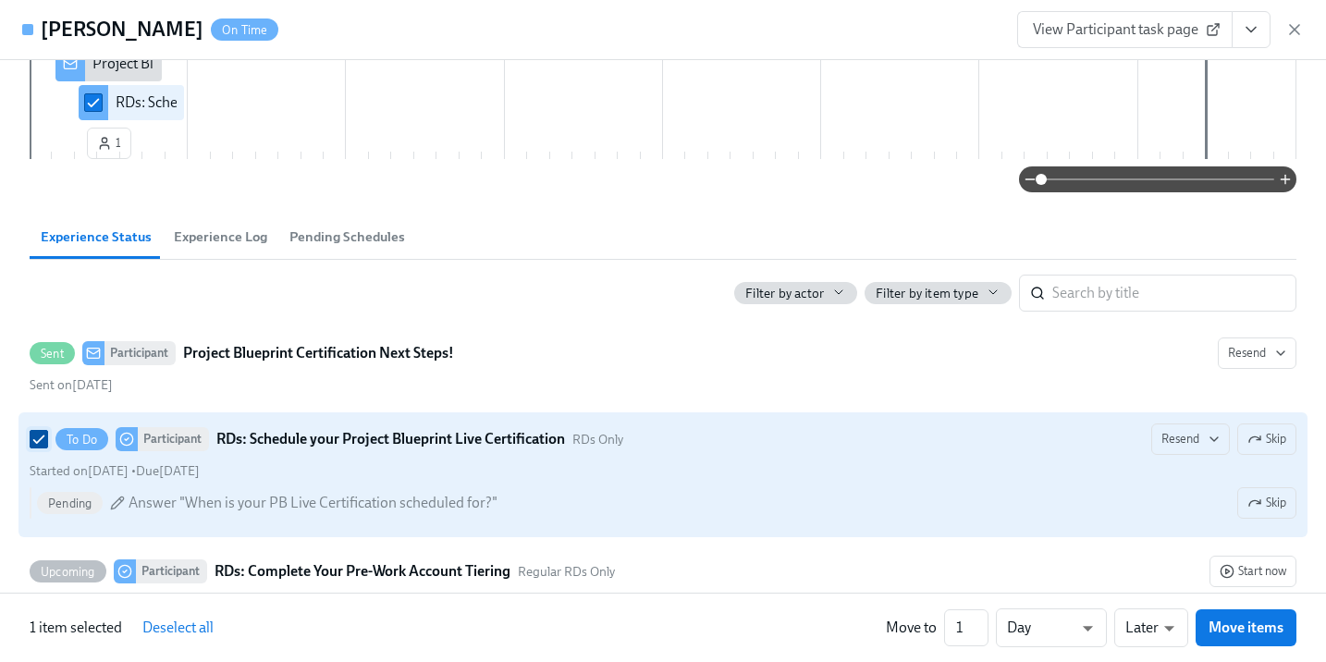
click at [32, 436] on input "To Do Participant RDs: Schedule your Project Blueprint Live Certification RDs O…" at bounding box center [39, 439] width 17 height 17
checkbox input "false"
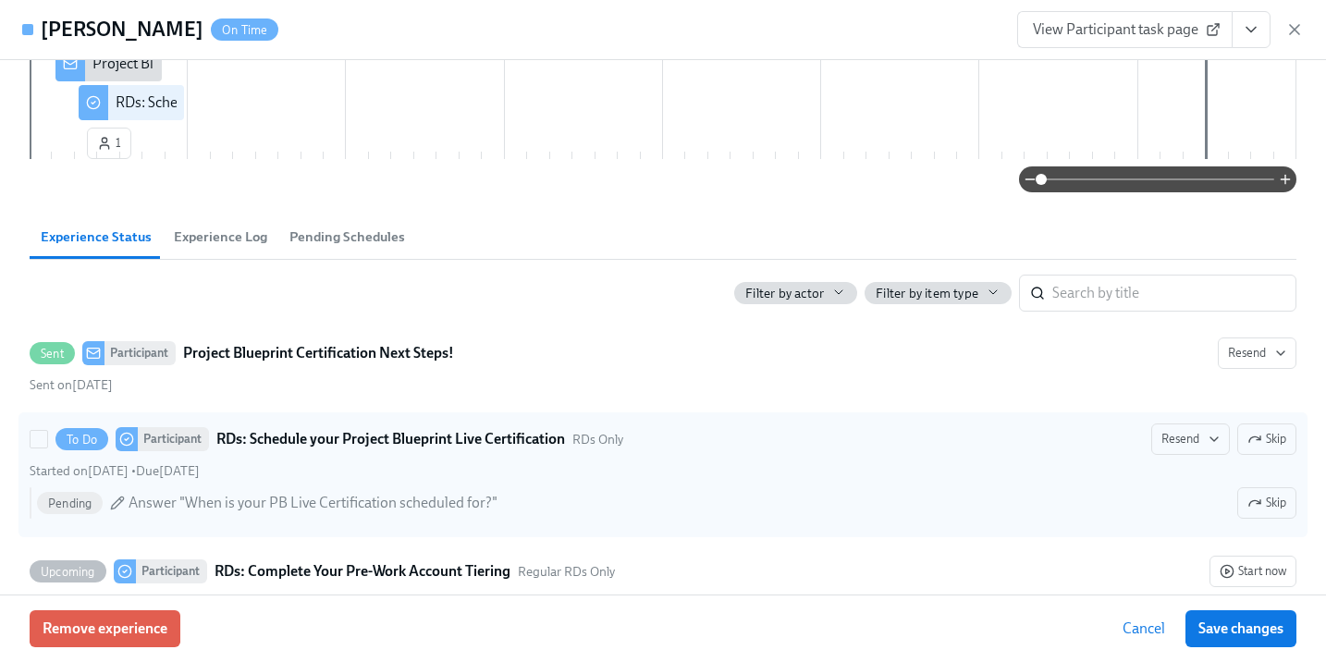
scroll to position [301, 0]
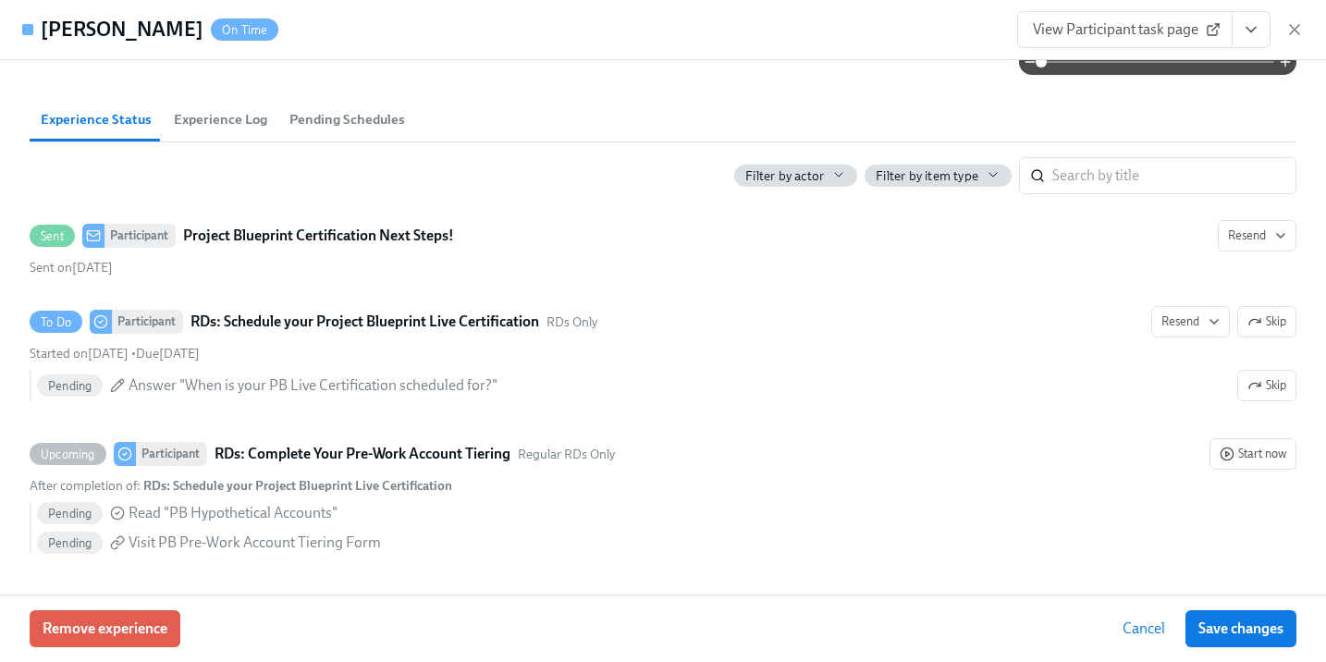
click at [218, 119] on span "Experience Log" at bounding box center [220, 119] width 93 height 21
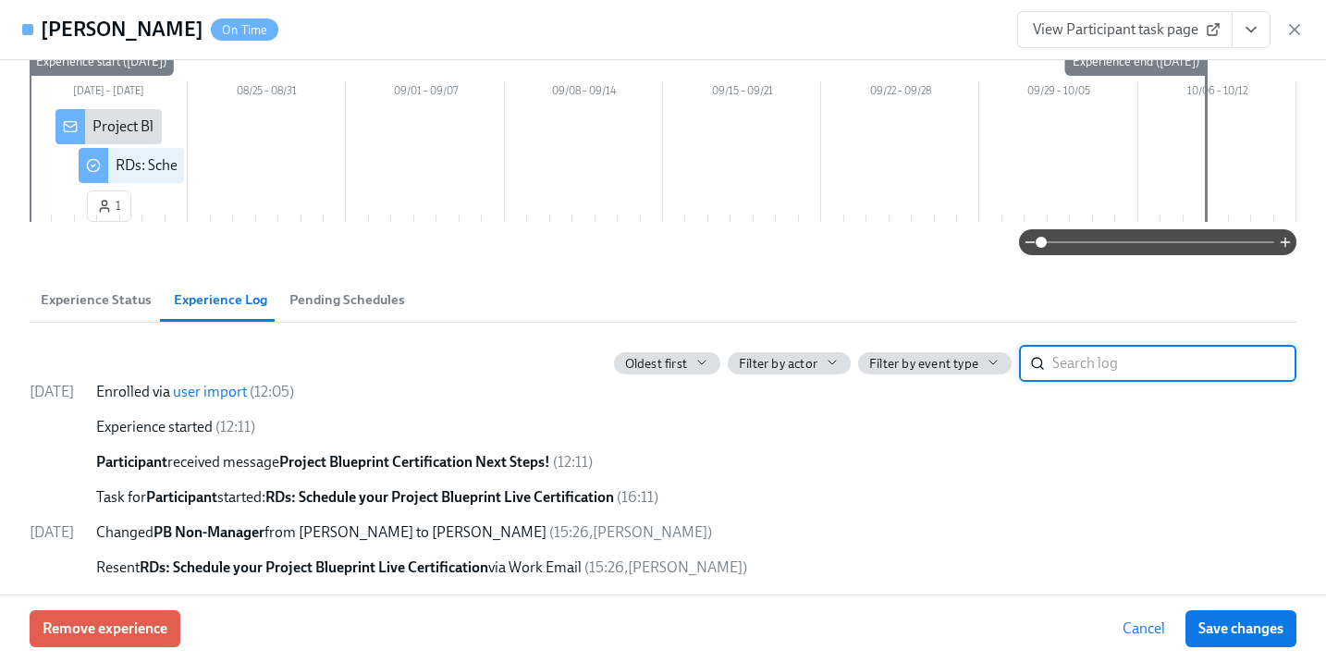
scroll to position [127, 0]
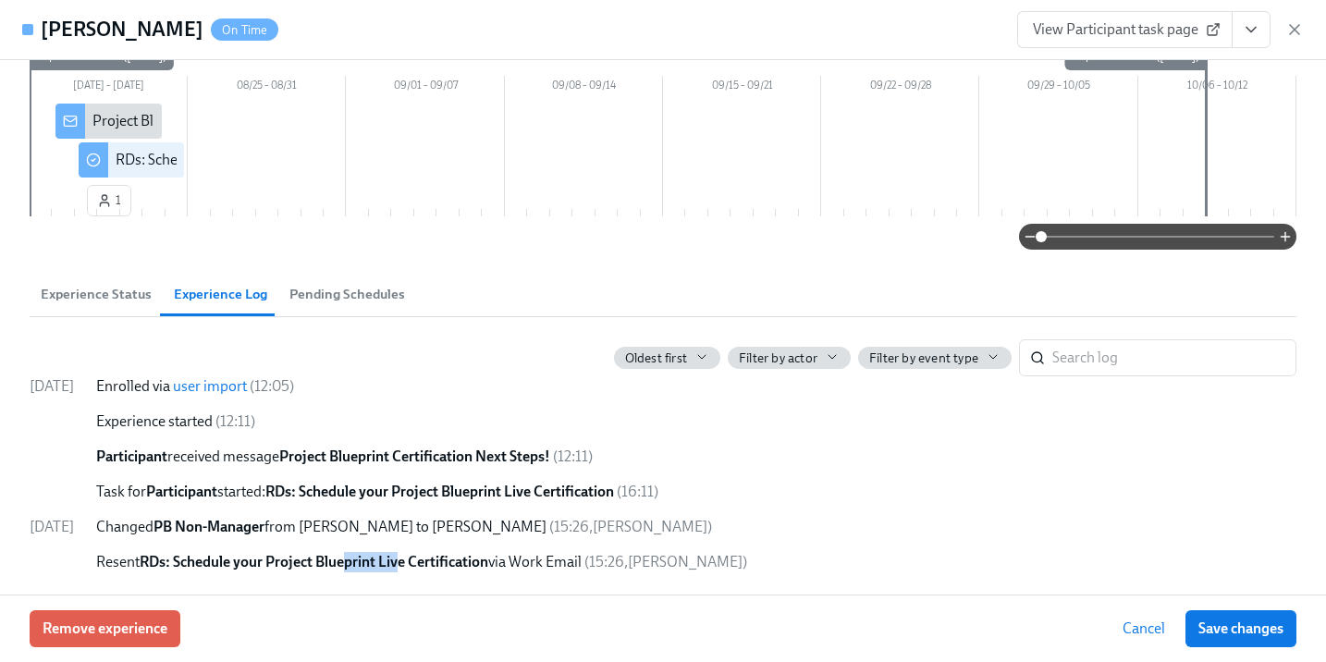
drag, startPoint x: 385, startPoint y: 569, endPoint x: 440, endPoint y: 571, distance: 55.5
click at [440, 571] on div "Resent RDs: Schedule your Project Blueprint Live Certification via Work Email (…" at bounding box center [696, 562] width 1200 height 20
click at [468, 569] on strong "RDs: Schedule your Project Blueprint Live Certification" at bounding box center [314, 562] width 349 height 18
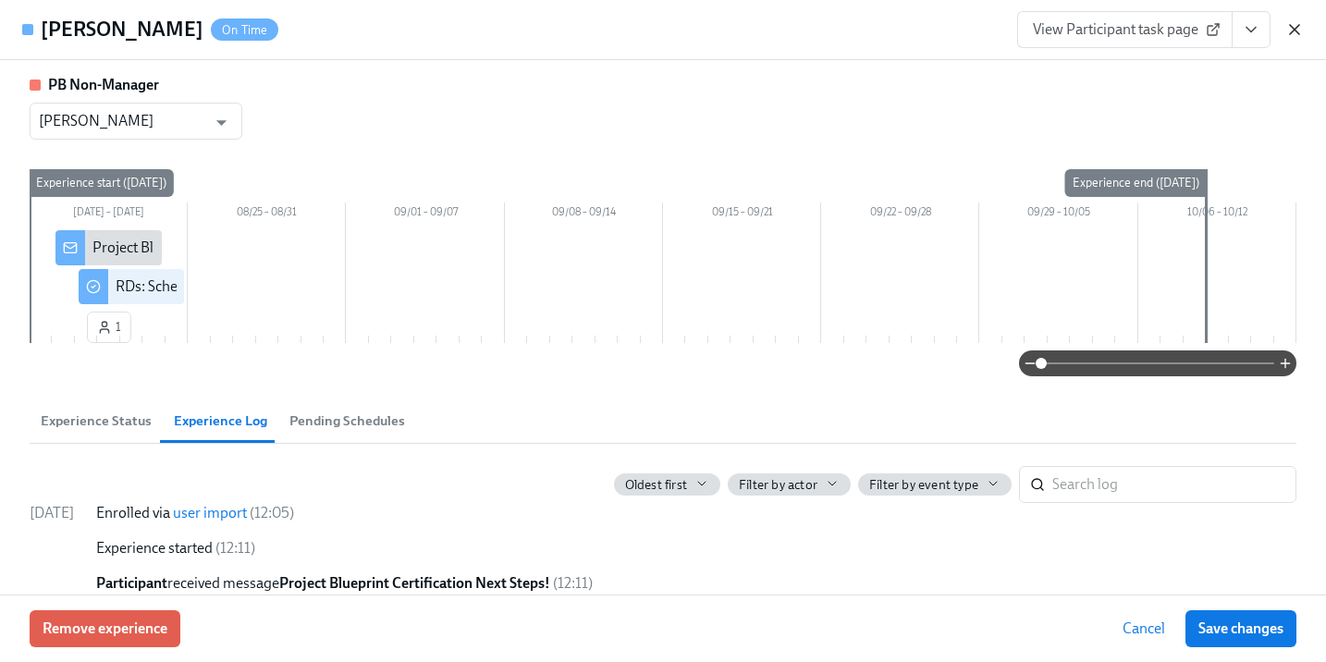
click at [1295, 29] on icon "button" at bounding box center [1294, 29] width 9 height 9
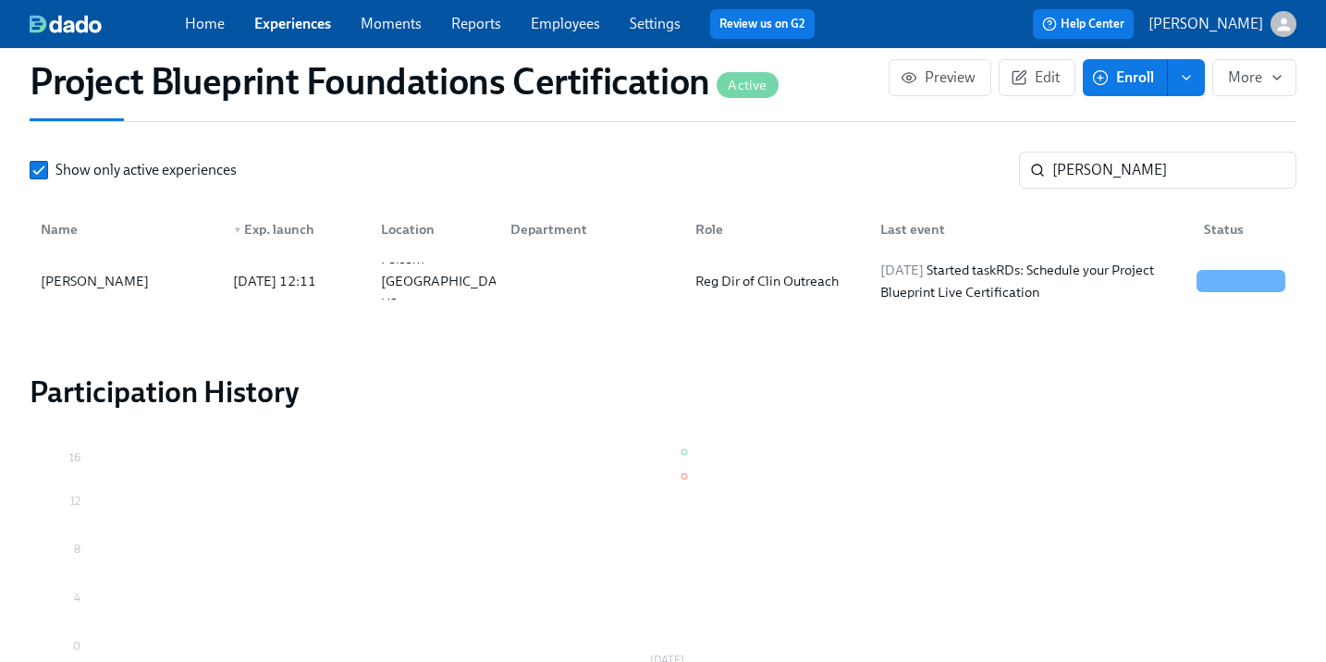
scroll to position [1441, 0]
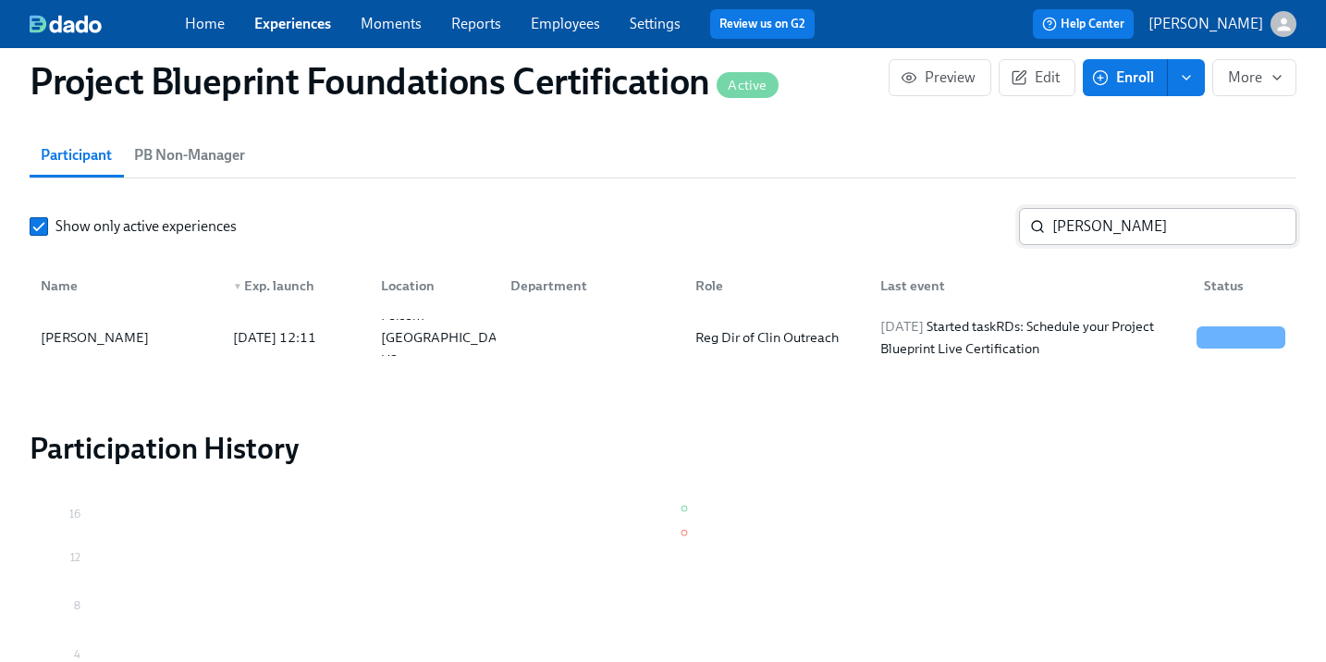
click at [1118, 225] on input "[PERSON_NAME]" at bounding box center [1174, 226] width 244 height 37
drag, startPoint x: 1099, startPoint y: 227, endPoint x: 986, endPoint y: 226, distance: 112.8
click at [986, 226] on div "Show only active experiences [PERSON_NAME]" at bounding box center [663, 226] width 1266 height 37
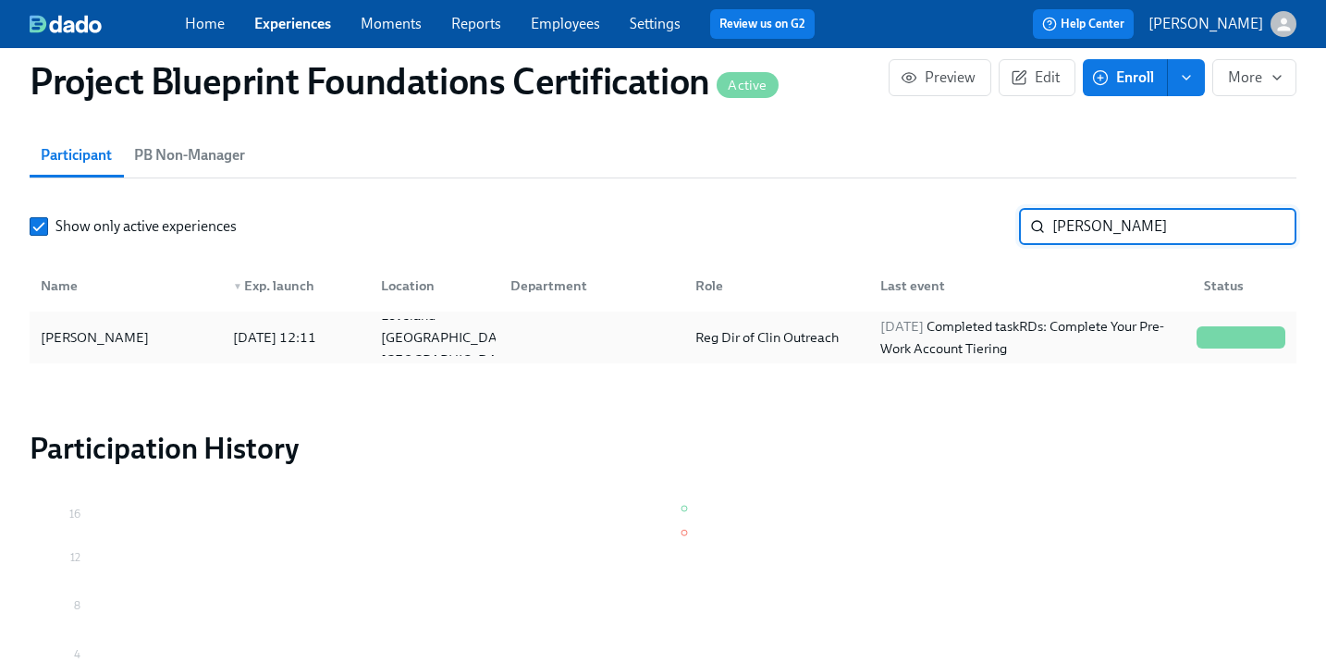
click at [126, 347] on div "[PERSON_NAME]" at bounding box center [94, 337] width 123 height 22
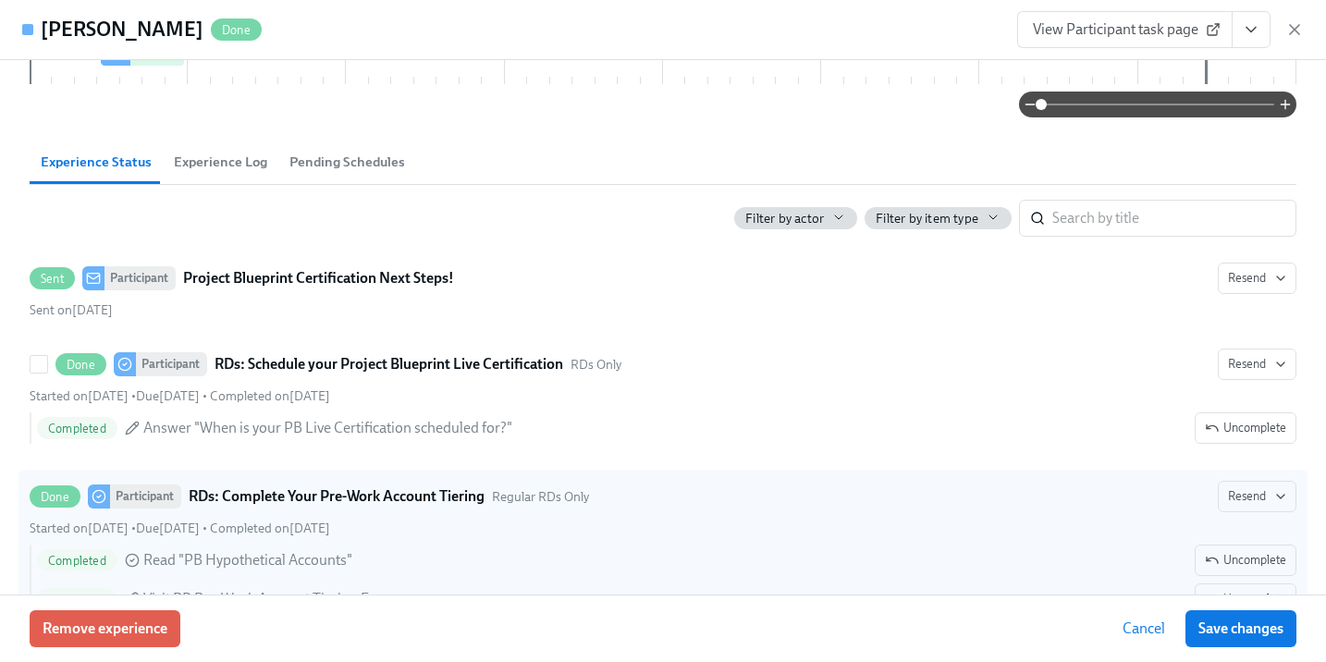
scroll to position [278, 0]
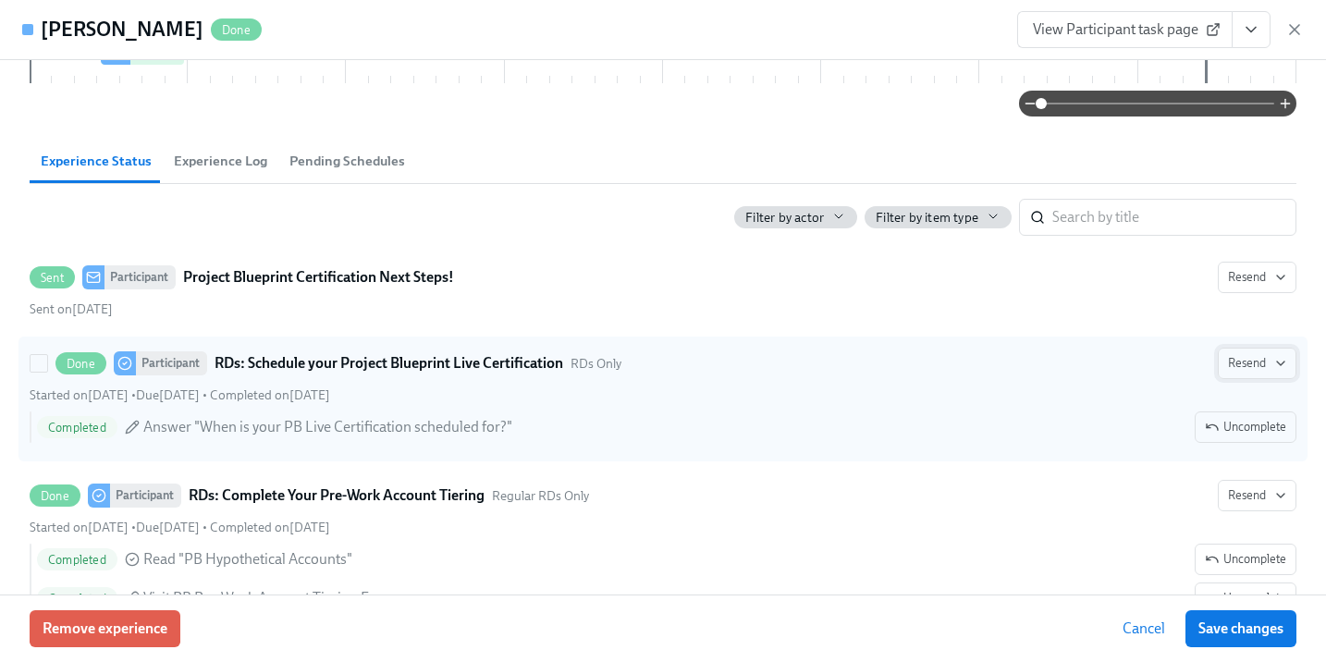
click at [1237, 369] on span "Resend" at bounding box center [1257, 363] width 58 height 18
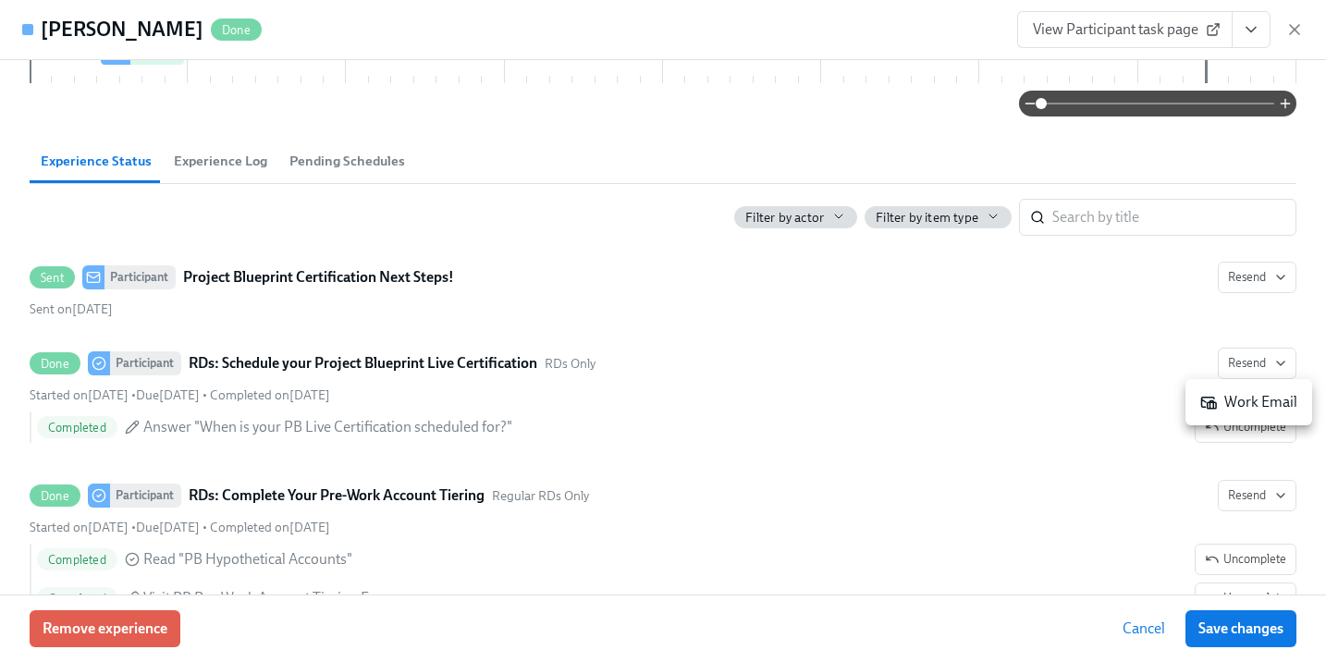
click at [1254, 397] on div "Work Email" at bounding box center [1248, 402] width 97 height 20
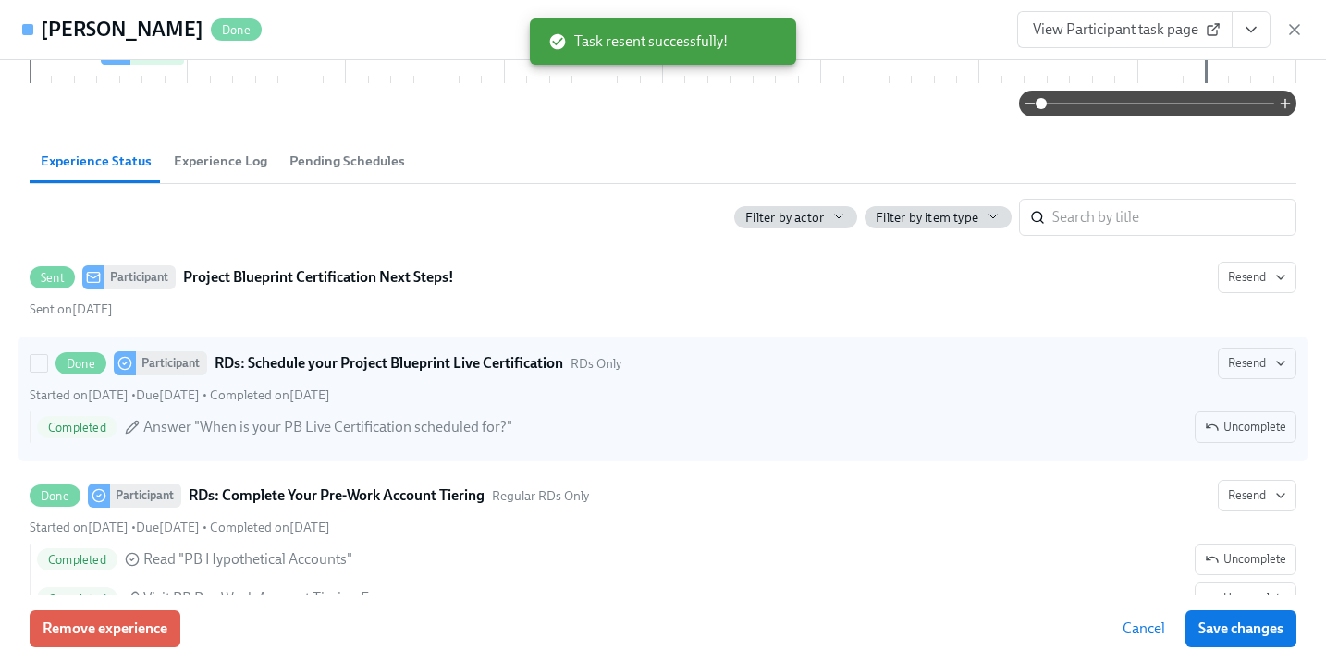
scroll to position [0, 1056]
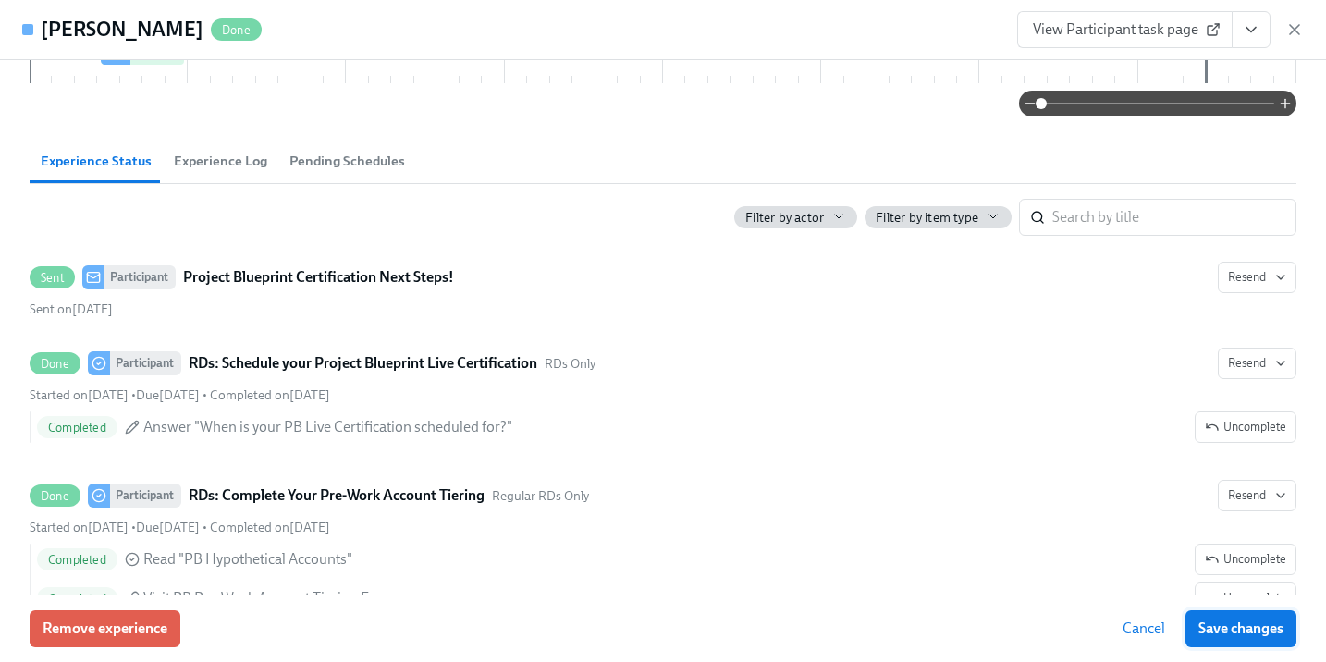
click at [1248, 626] on span "Save changes" at bounding box center [1240, 628] width 85 height 18
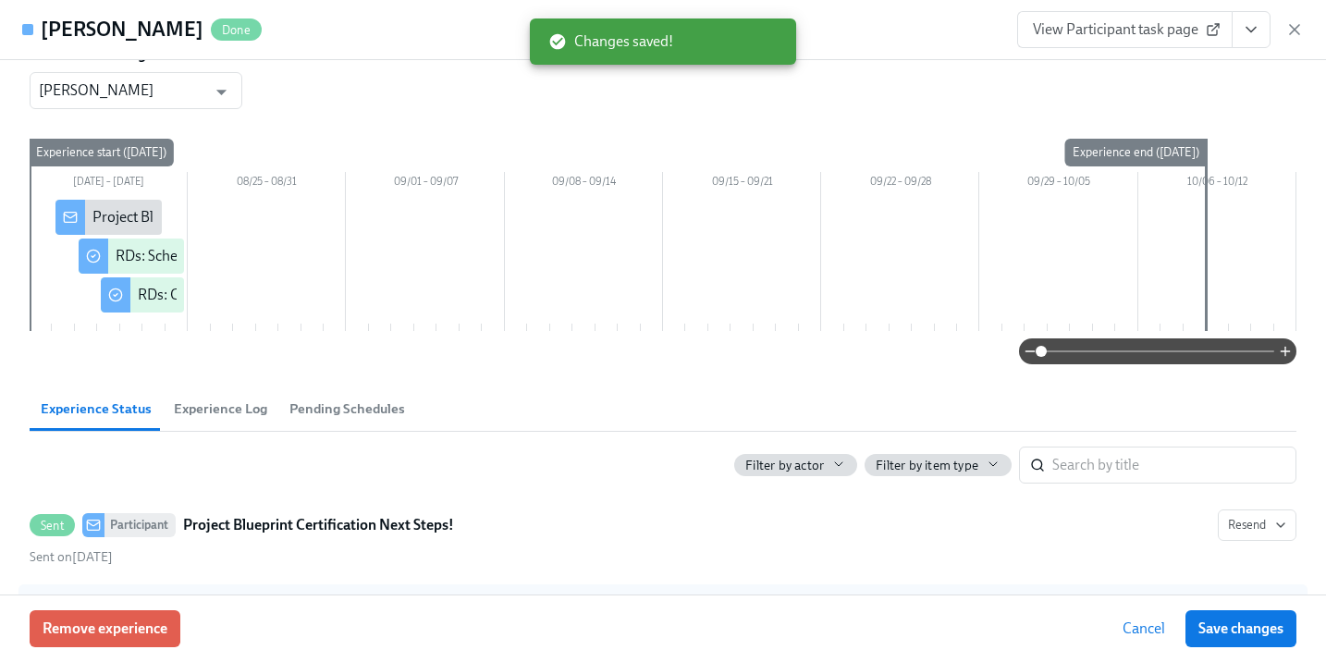
scroll to position [0, 0]
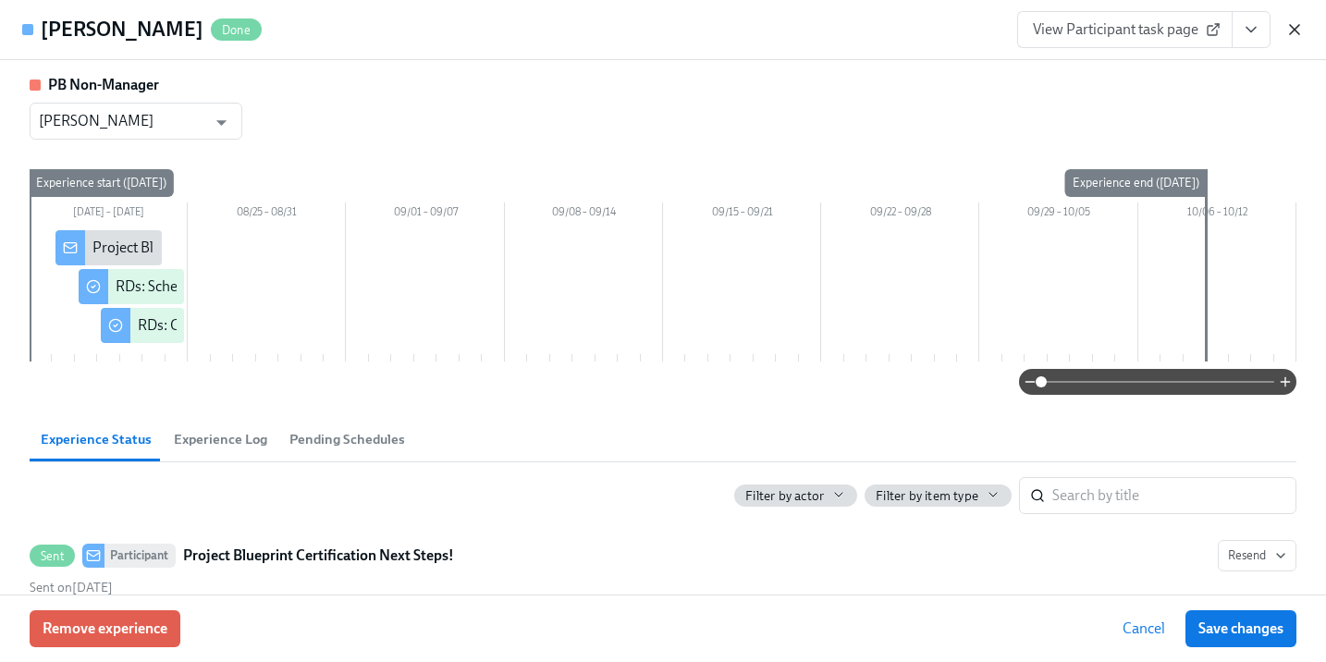
click at [1293, 32] on icon "button" at bounding box center [1294, 29] width 18 height 18
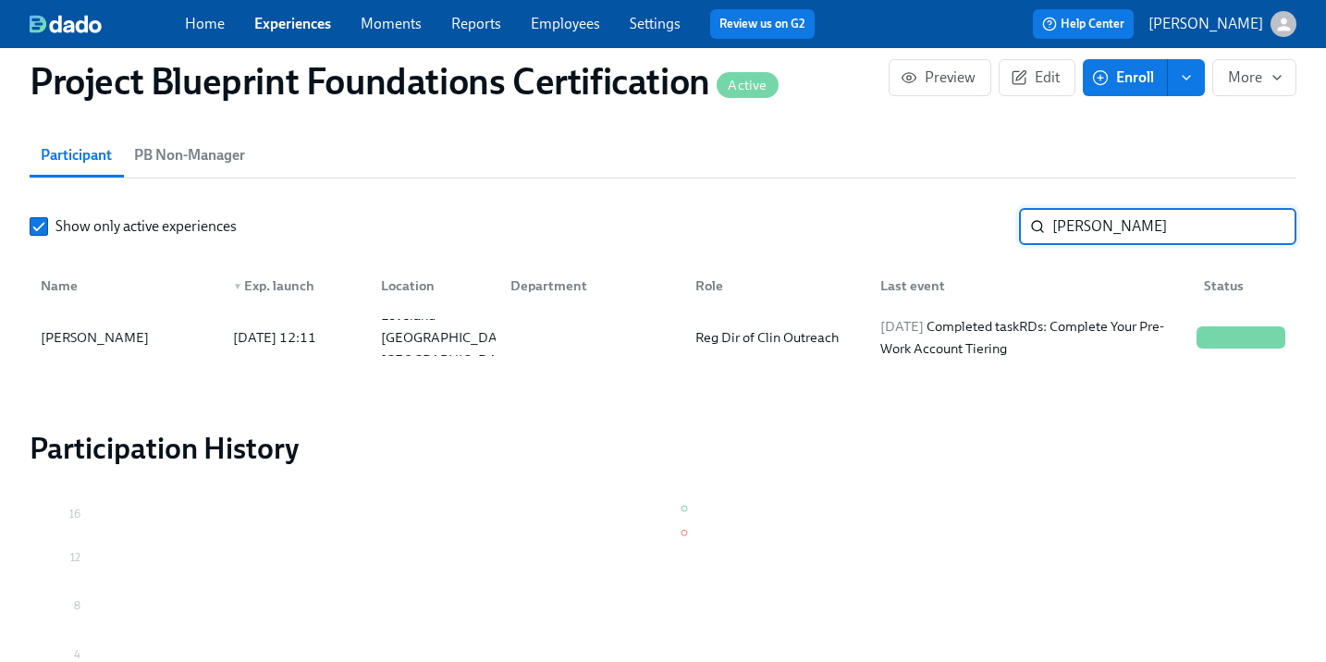
drag, startPoint x: 1147, startPoint y: 233, endPoint x: 922, endPoint y: 225, distance: 225.7
click at [922, 225] on div "Show only active experiences [PERSON_NAME]" at bounding box center [663, 226] width 1266 height 37
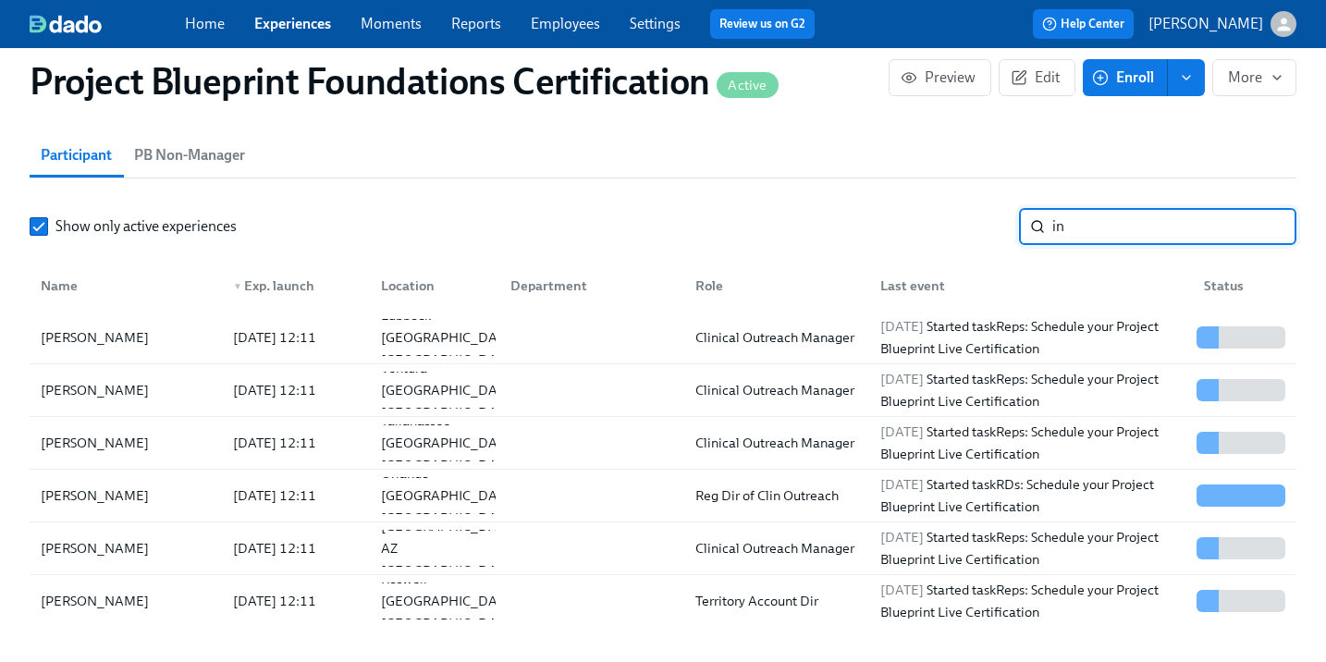
type input "i"
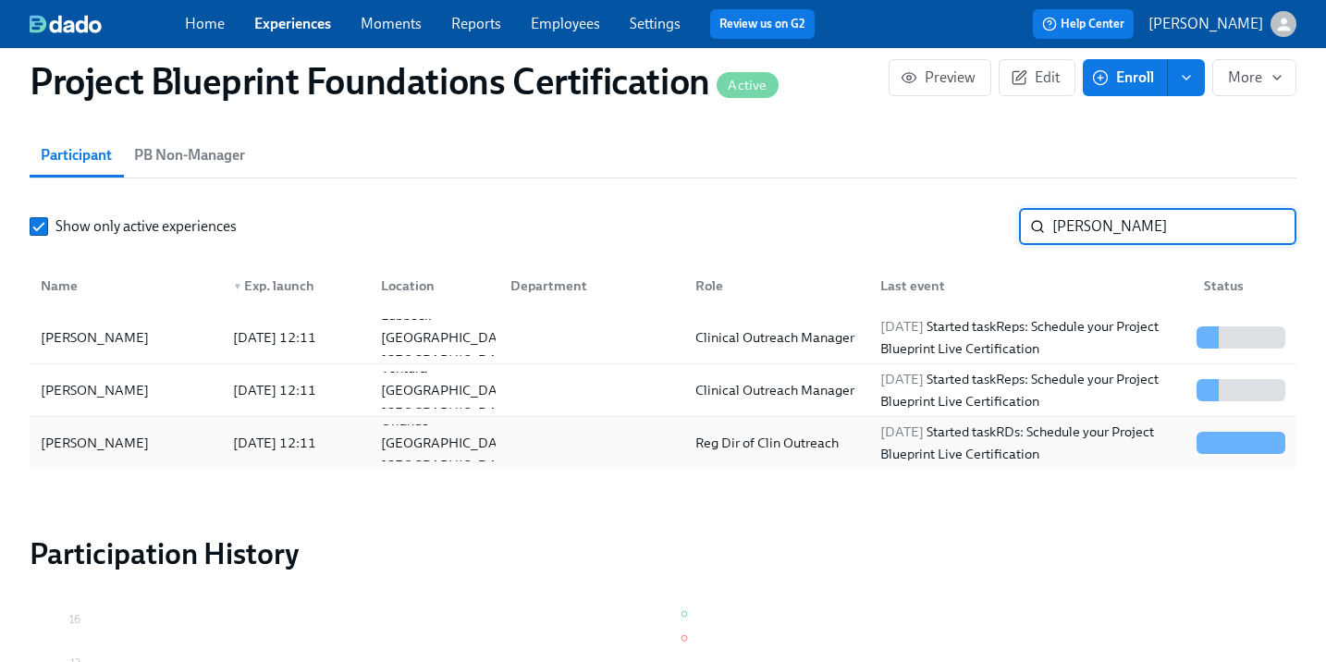
type input "[PERSON_NAME]"
click at [104, 439] on div "[PERSON_NAME]" at bounding box center [94, 443] width 123 height 22
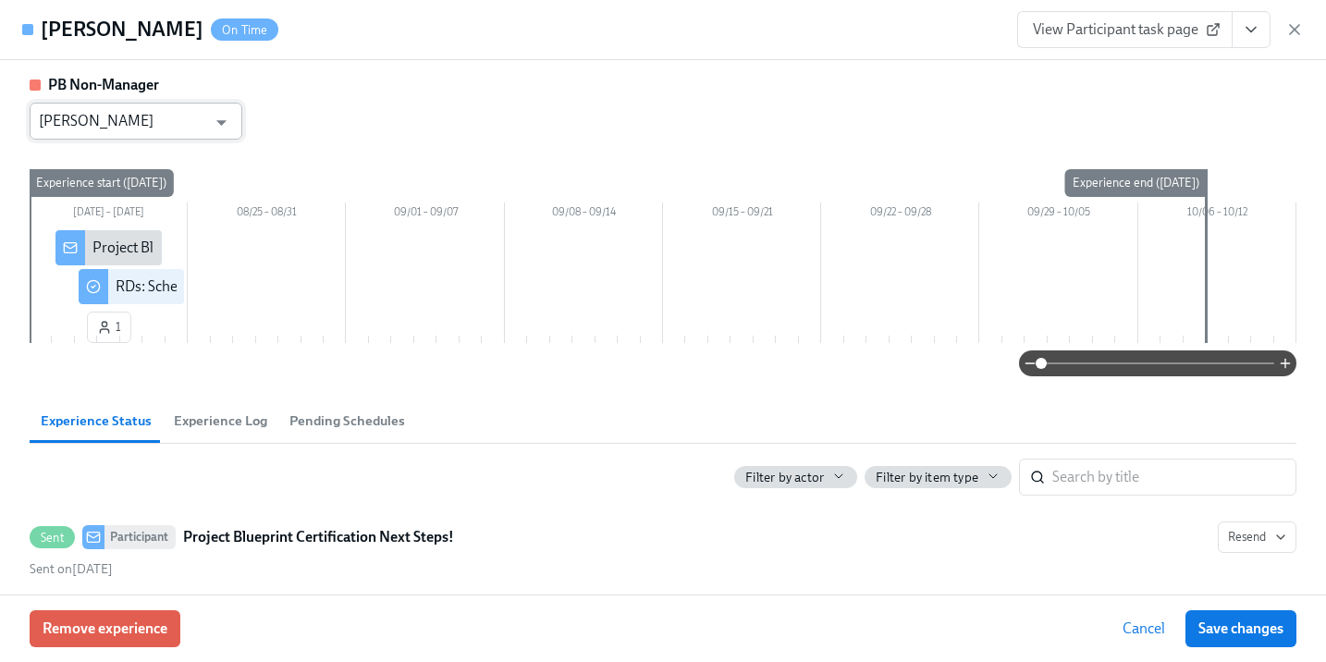
click at [176, 114] on input "[PERSON_NAME]" at bounding box center [122, 121] width 167 height 37
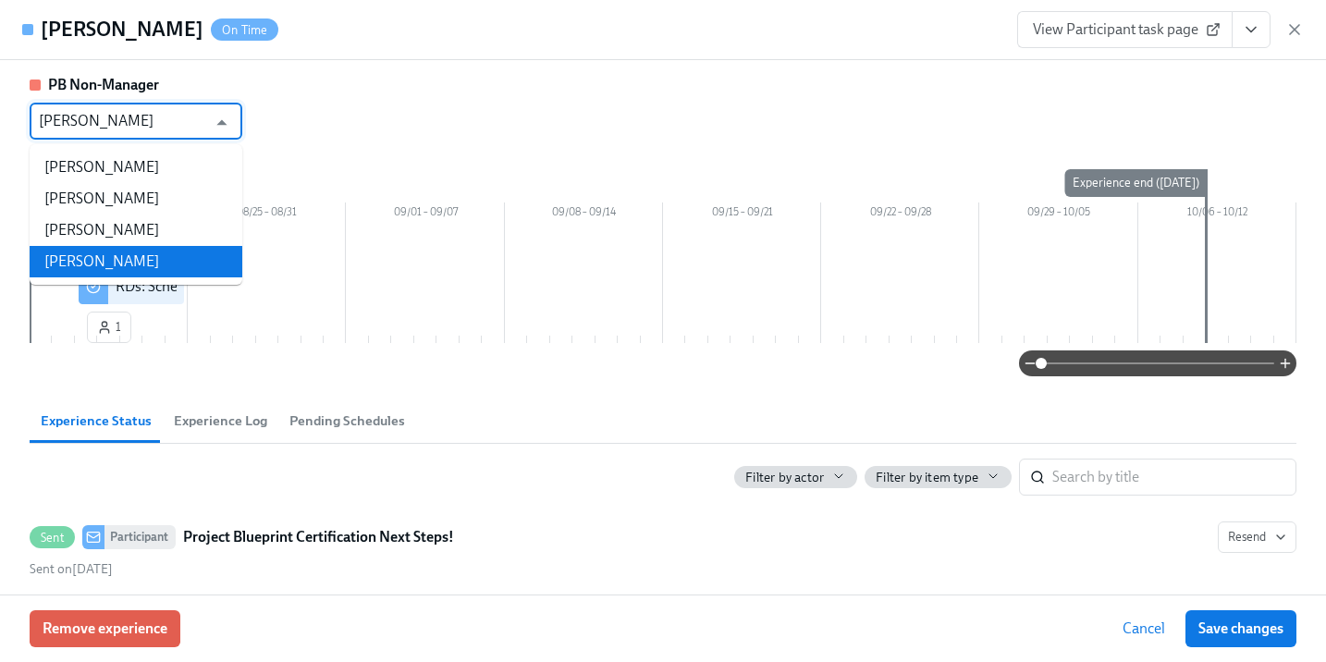
click at [101, 258] on li "[PERSON_NAME]" at bounding box center [136, 261] width 213 height 31
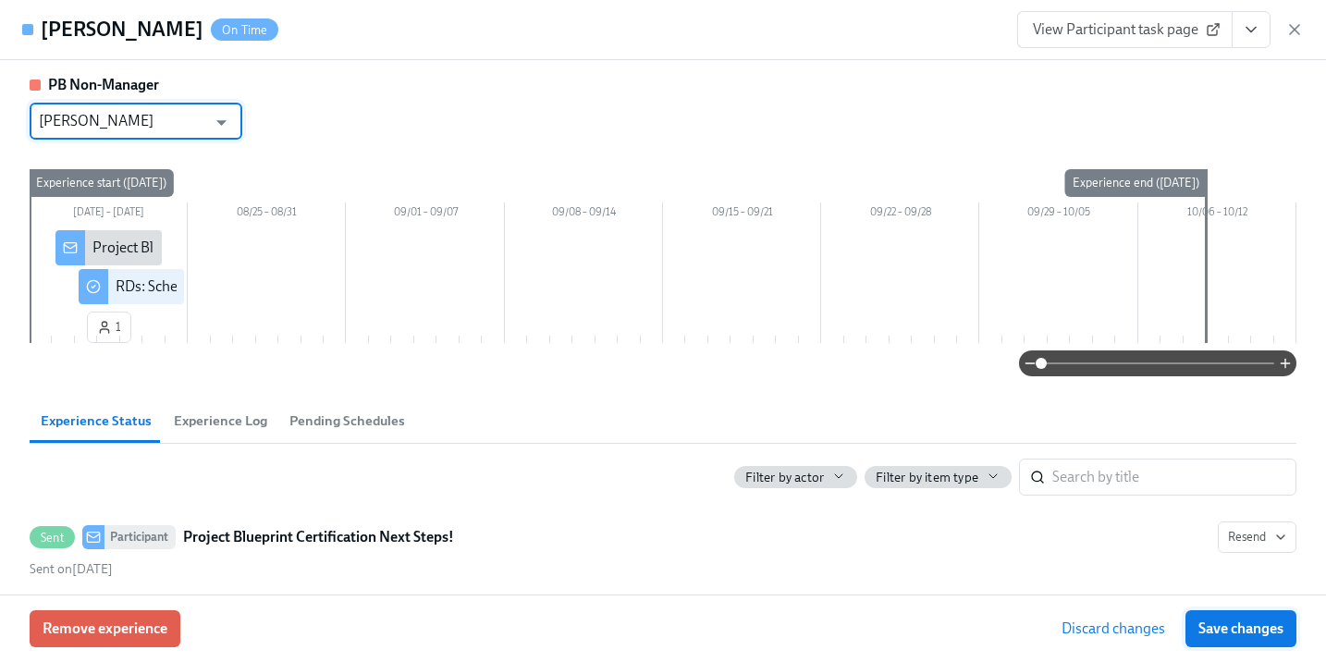
type input "[PERSON_NAME]"
click at [1253, 622] on span "Save changes" at bounding box center [1240, 628] width 85 height 18
type input "[PERSON_NAME]"
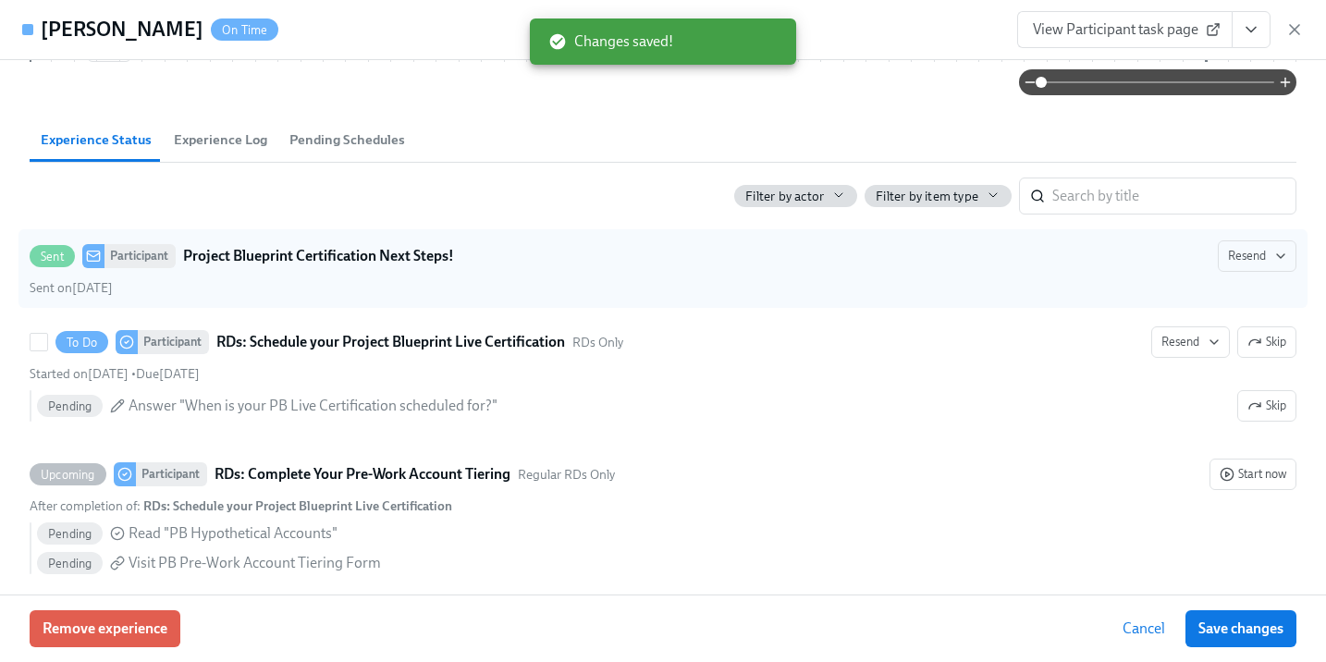
scroll to position [286, 0]
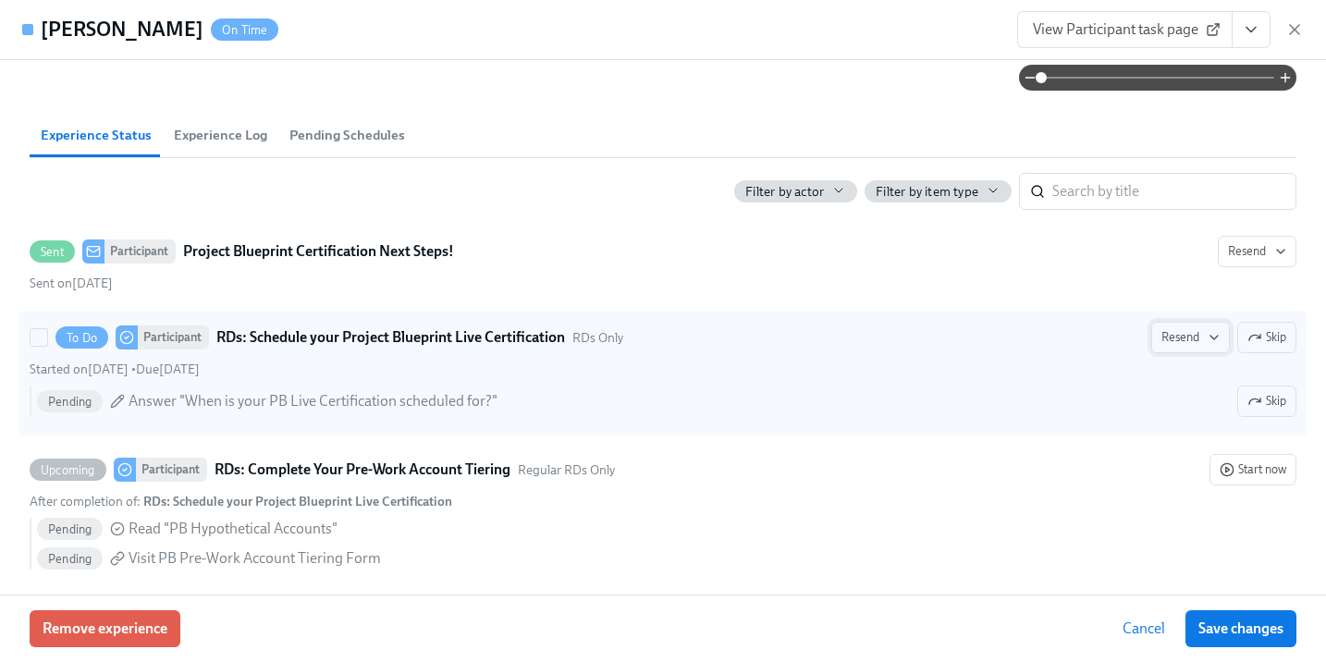
click at [1175, 336] on span "Resend" at bounding box center [1190, 337] width 58 height 18
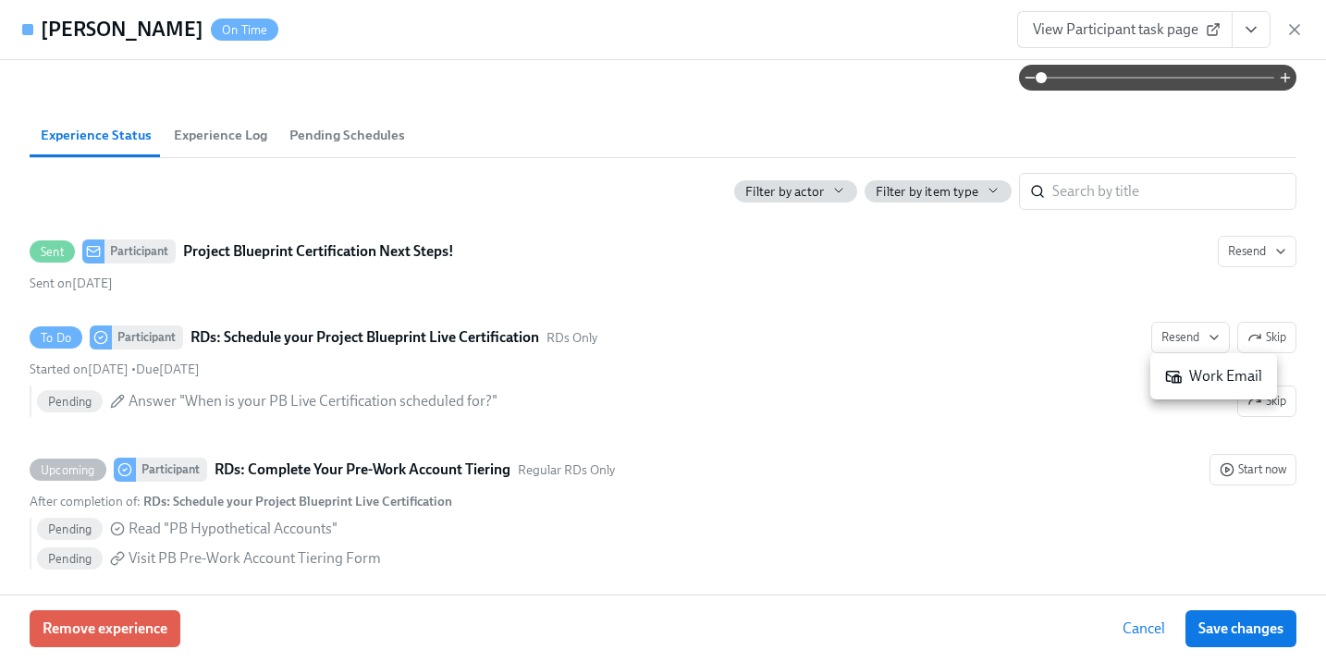
click at [1211, 374] on div "Work Email" at bounding box center [1213, 376] width 97 height 20
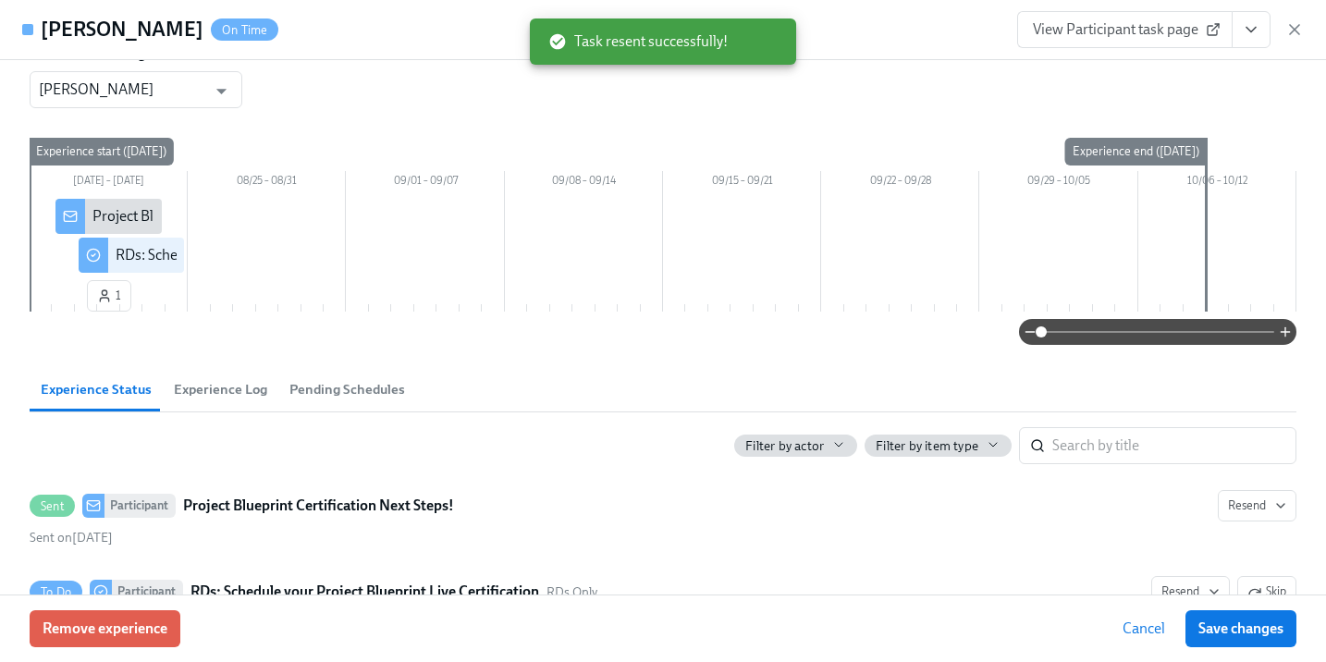
scroll to position [0, 0]
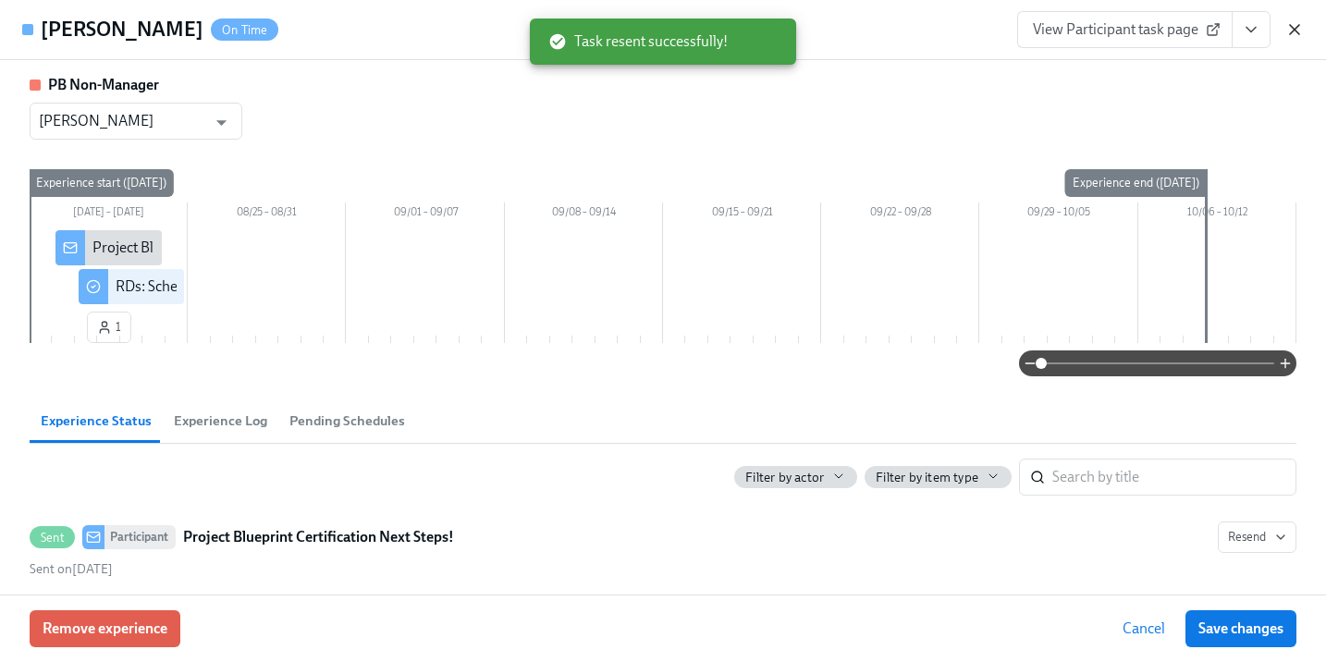
click at [1294, 31] on icon "button" at bounding box center [1294, 29] width 18 height 18
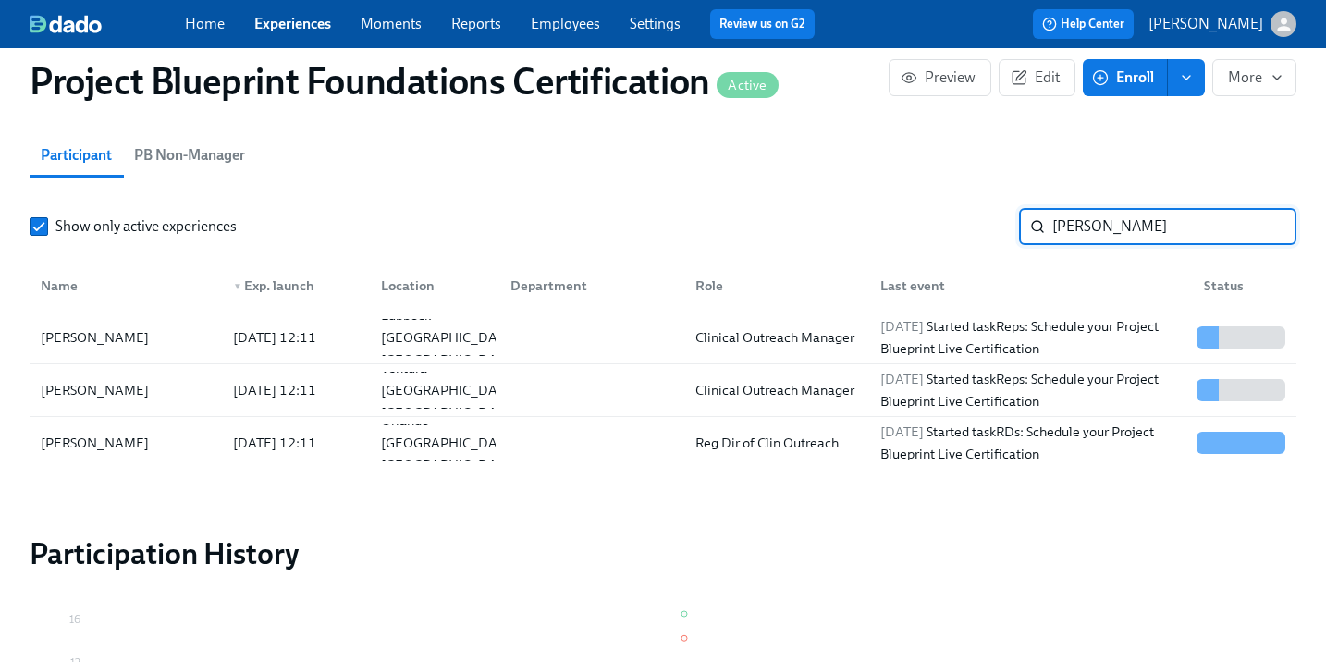
drag, startPoint x: 1112, startPoint y: 239, endPoint x: 1021, endPoint y: 219, distance: 93.7
click at [1021, 219] on div "[PERSON_NAME] ​" at bounding box center [1157, 226] width 277 height 37
type input "[PERSON_NAME]"
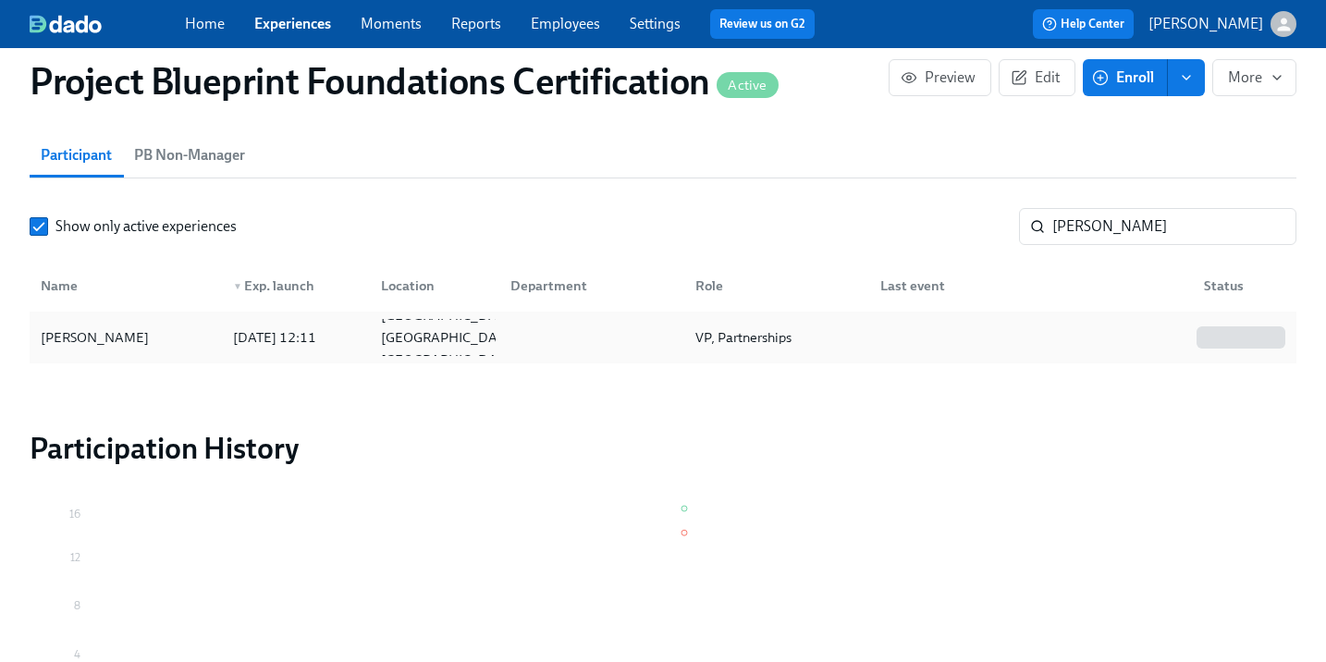
click at [139, 341] on div "[PERSON_NAME]" at bounding box center [94, 337] width 123 height 22
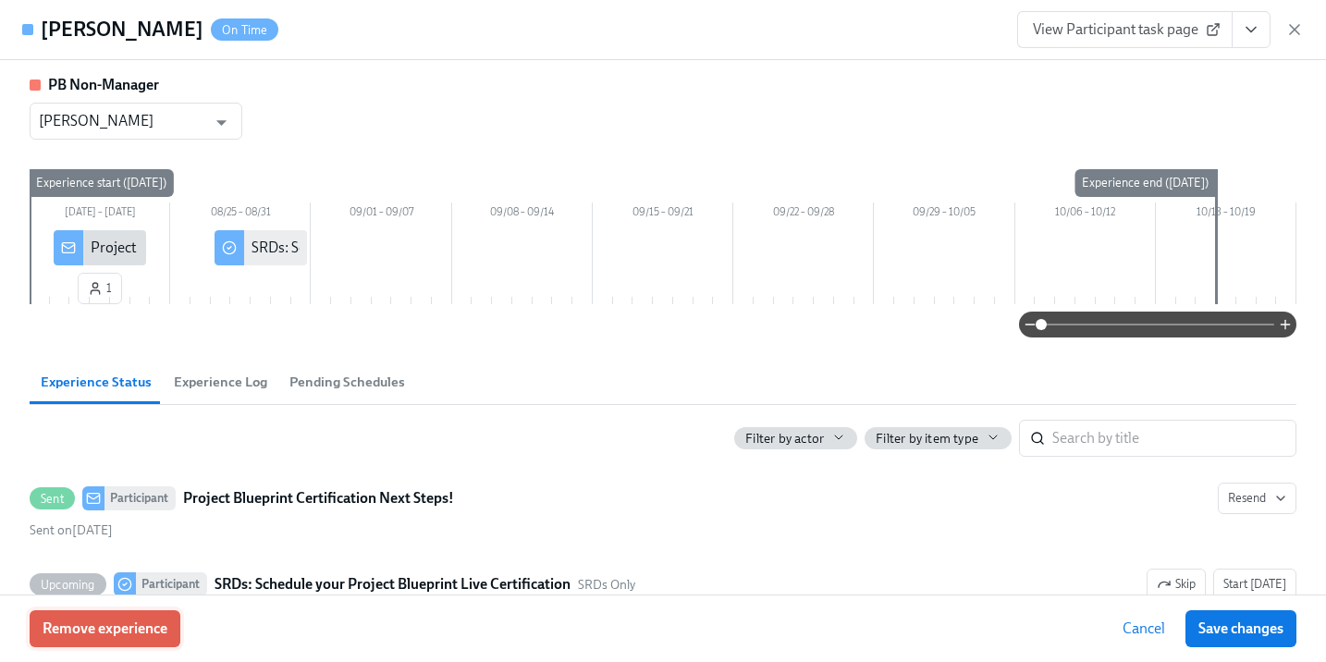
click at [145, 629] on span "Remove experience" at bounding box center [105, 628] width 125 height 18
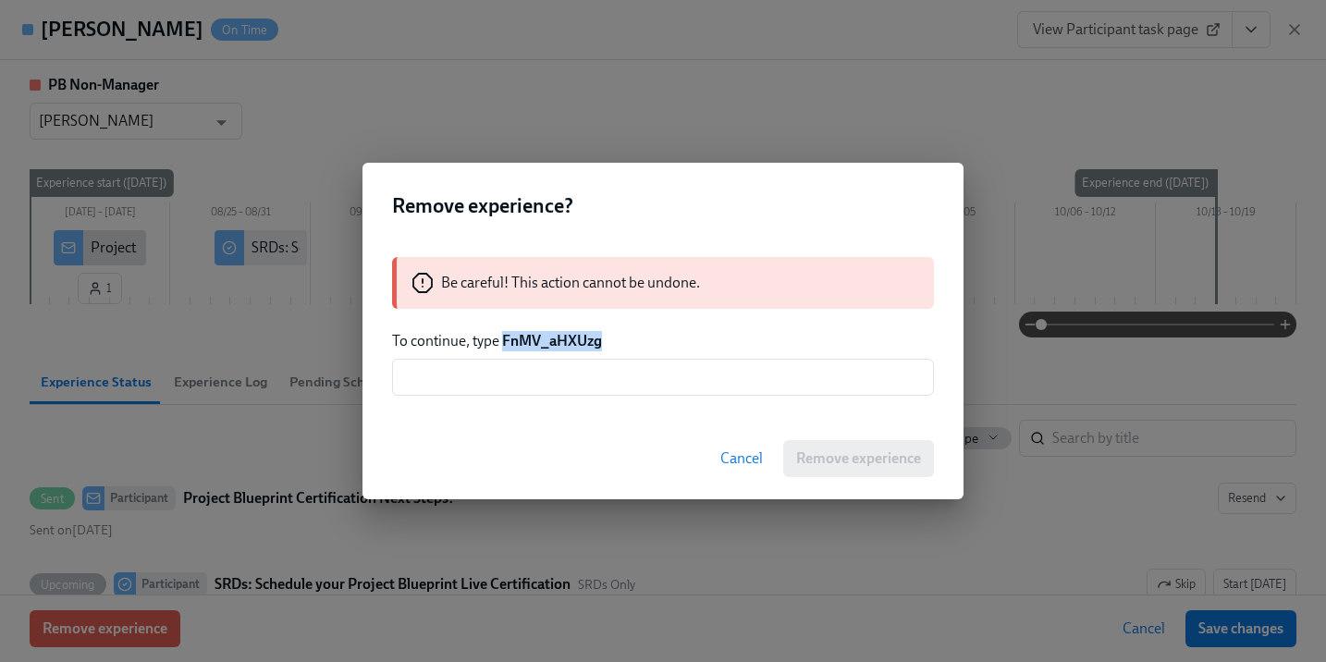
drag, startPoint x: 502, startPoint y: 339, endPoint x: 627, endPoint y: 346, distance: 125.0
click at [627, 342] on p "To continue, type FnMV_aHXUzg" at bounding box center [663, 341] width 542 height 20
copy strong "FnMV_aHXUzg"
click at [604, 377] on input "text" at bounding box center [663, 377] width 542 height 37
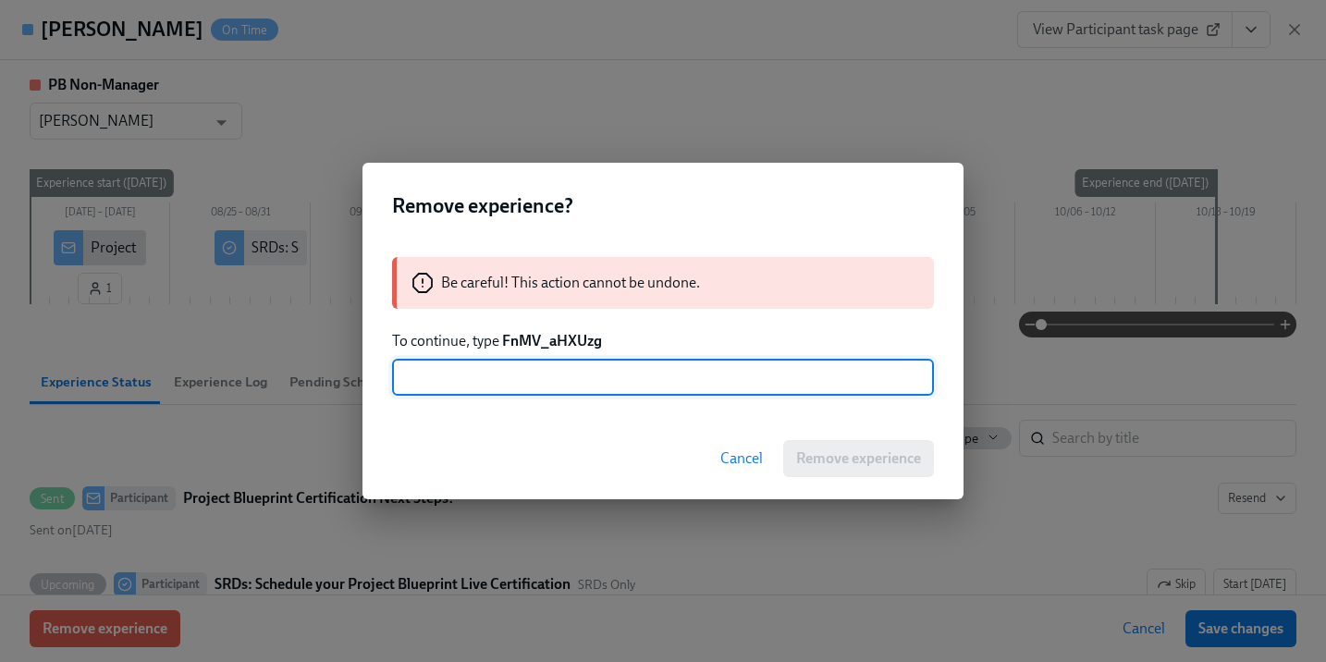
paste input "FnMV_aHXUzg"
type input "FnMV_aHXUzg"
click at [835, 452] on span "Remove experience" at bounding box center [858, 458] width 125 height 18
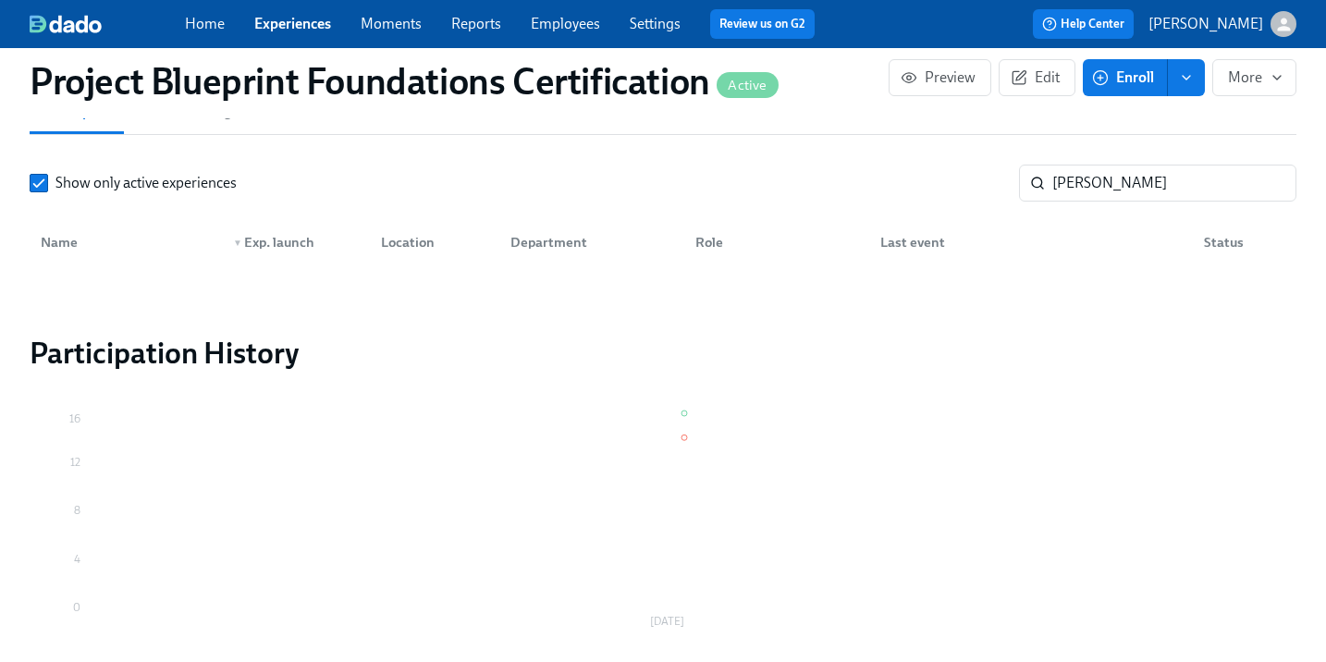
scroll to position [1489, 0]
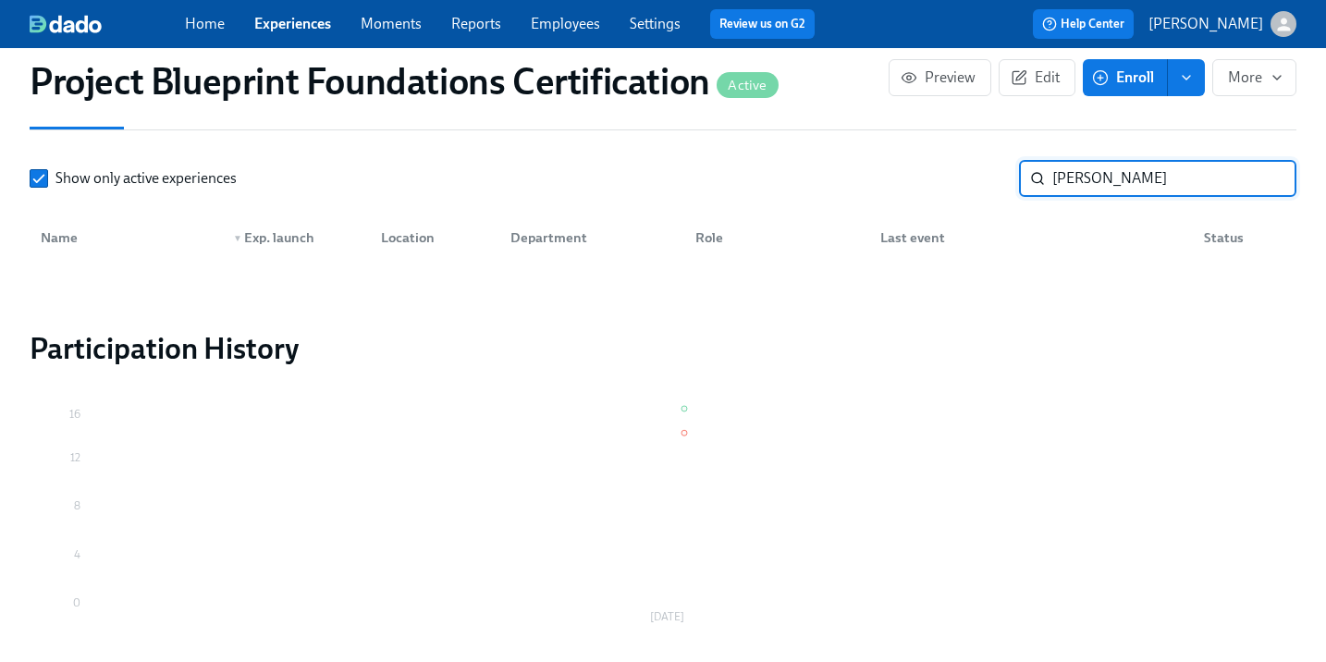
drag, startPoint x: 1089, startPoint y: 179, endPoint x: 1044, endPoint y: 177, distance: 45.4
click at [1039, 175] on div "[PERSON_NAME] ​" at bounding box center [1157, 178] width 277 height 37
click at [1089, 180] on input "[PERSON_NAME]" at bounding box center [1174, 178] width 244 height 37
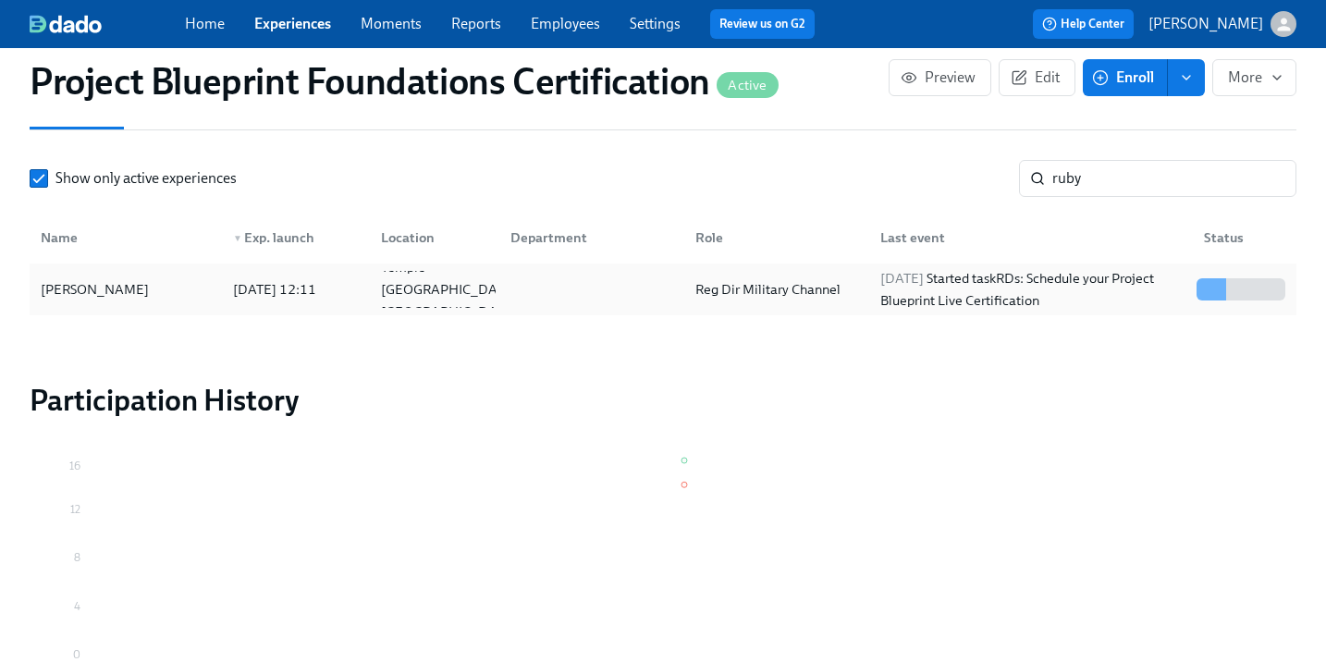
click at [116, 291] on div "[PERSON_NAME]" at bounding box center [94, 289] width 123 height 22
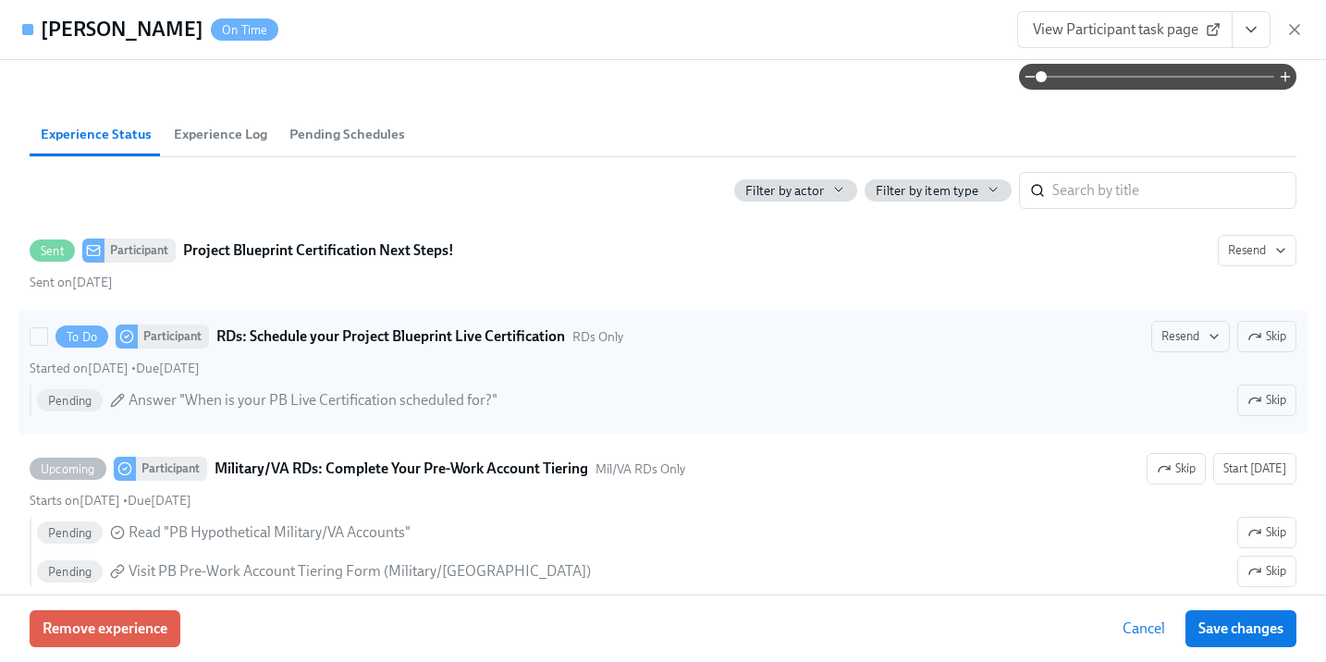
scroll to position [290, 0]
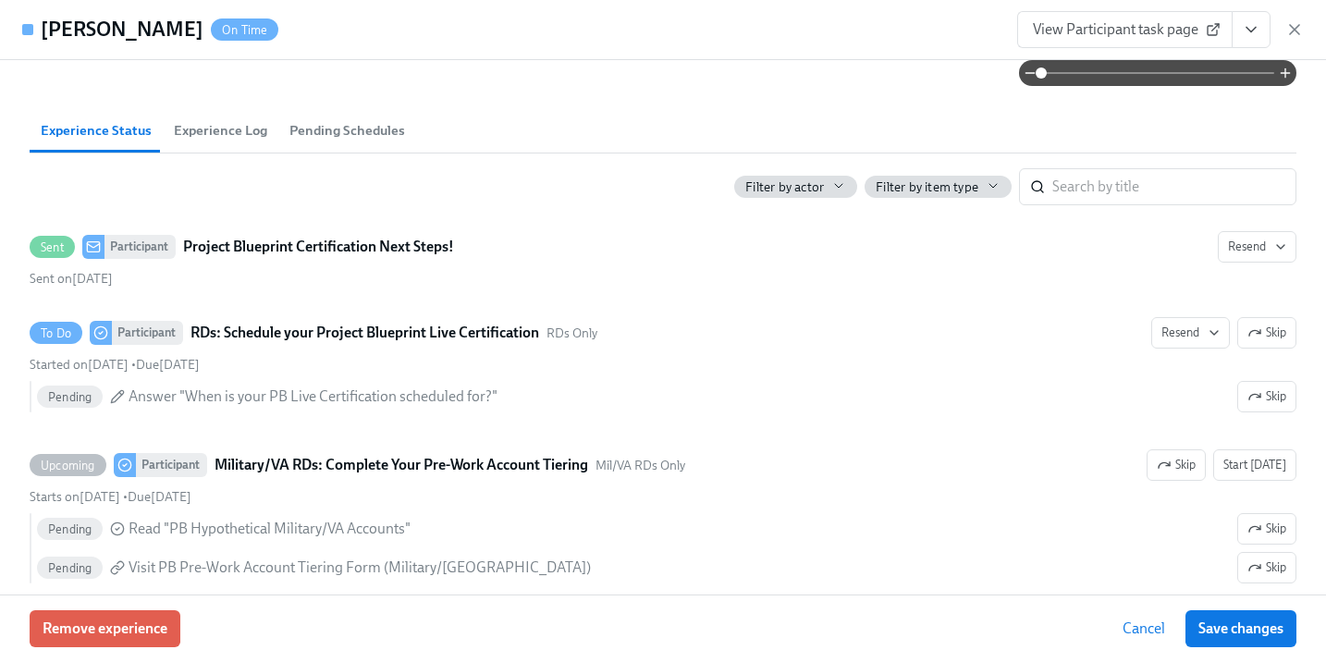
click at [1284, 32] on div "View Participant task page" at bounding box center [1160, 29] width 287 height 37
click at [1291, 27] on icon "button" at bounding box center [1294, 29] width 9 height 9
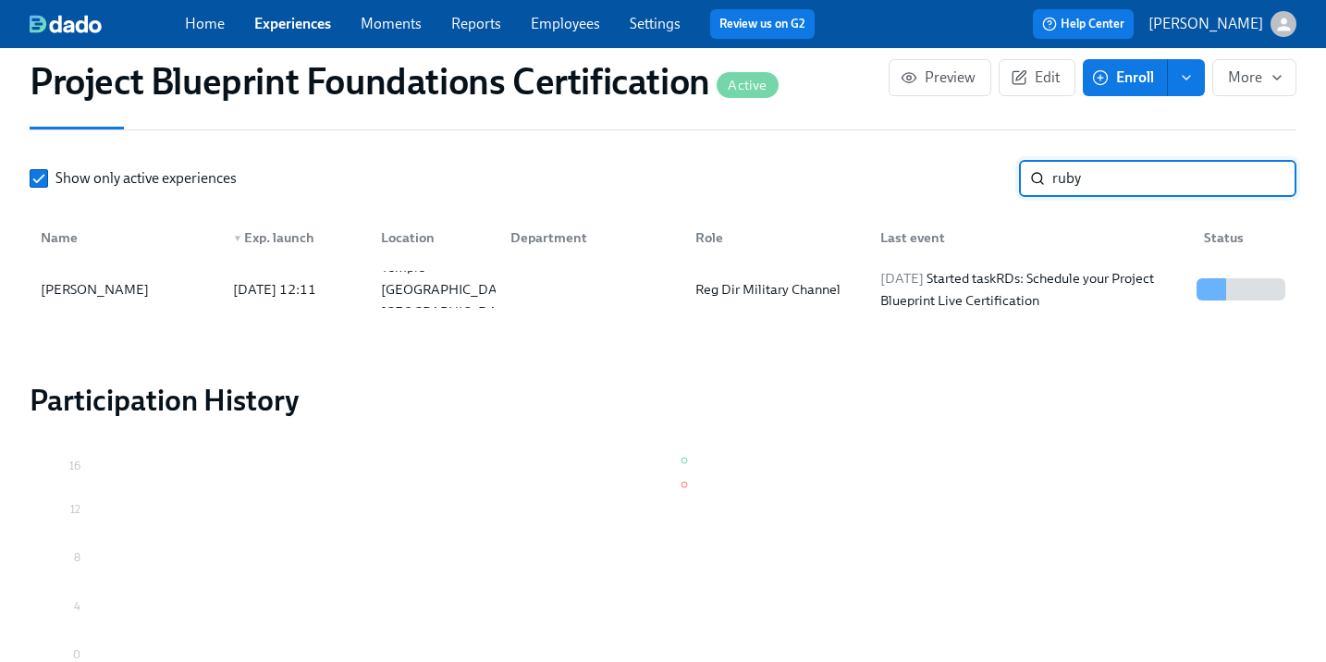
drag, startPoint x: 1088, startPoint y: 188, endPoint x: 1015, endPoint y: 184, distance: 73.1
click at [1015, 184] on div "Show only active experiences ruby ​" at bounding box center [663, 178] width 1266 height 37
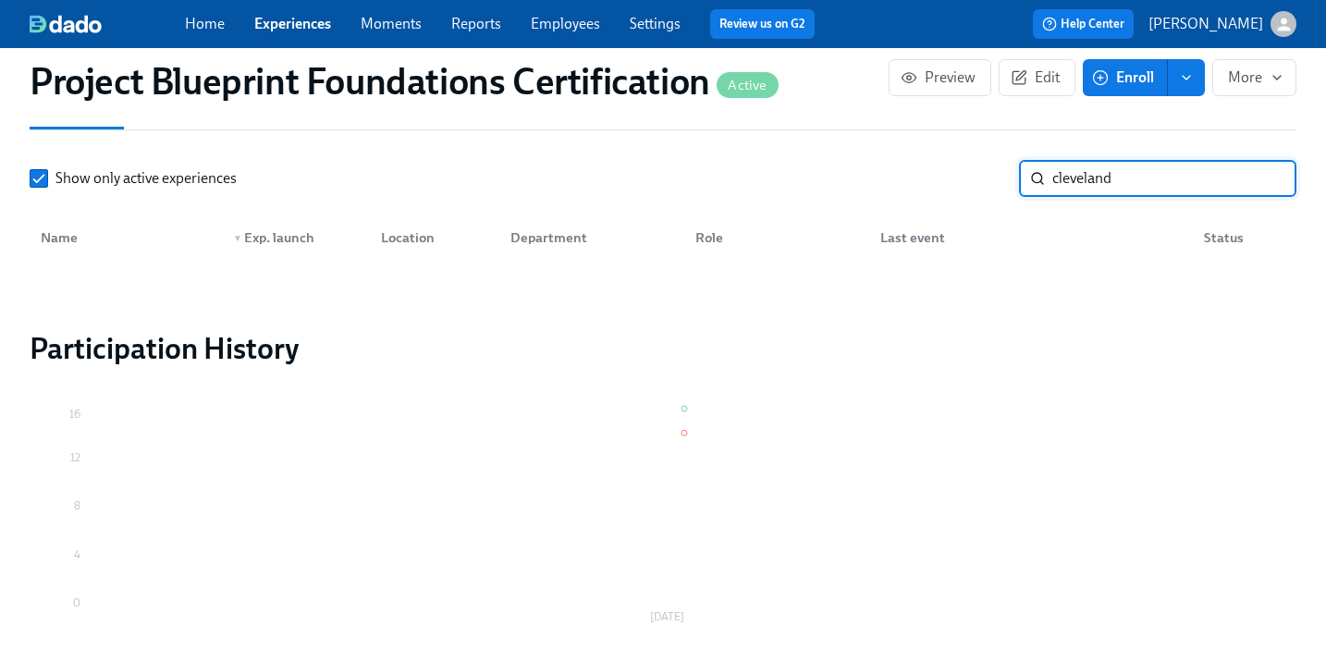
type input "cleveland"
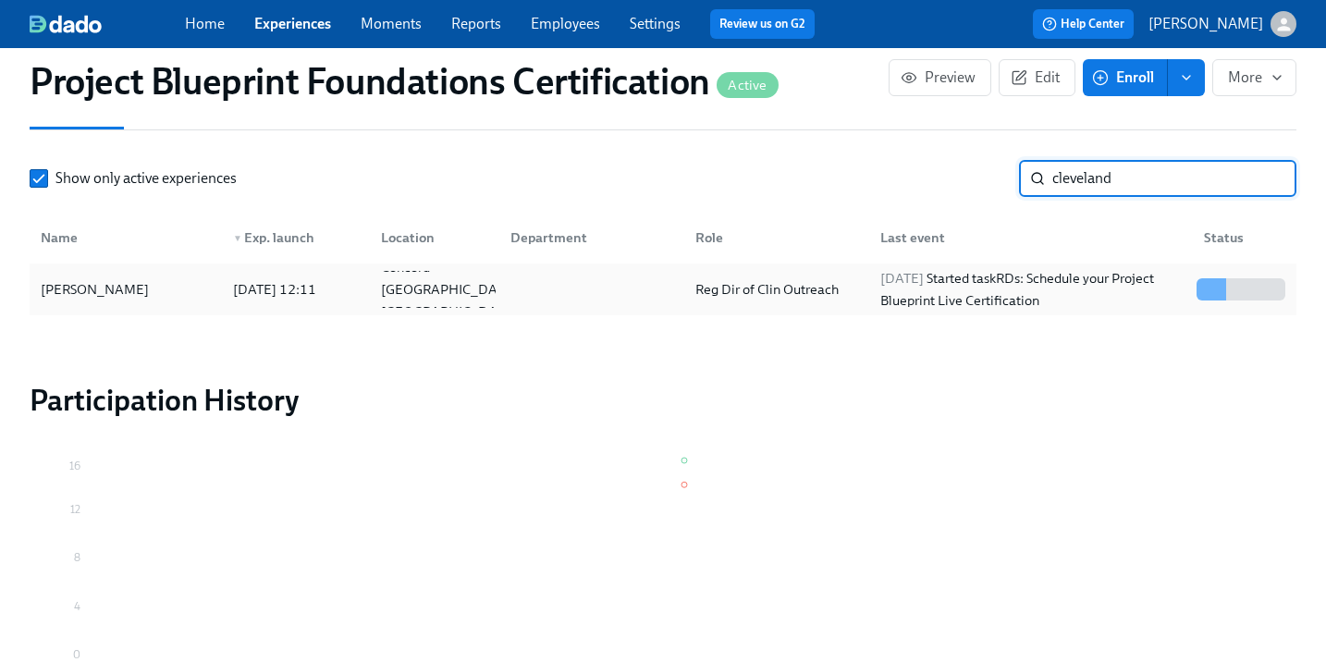
click at [157, 295] on div "[PERSON_NAME]" at bounding box center [125, 289] width 185 height 37
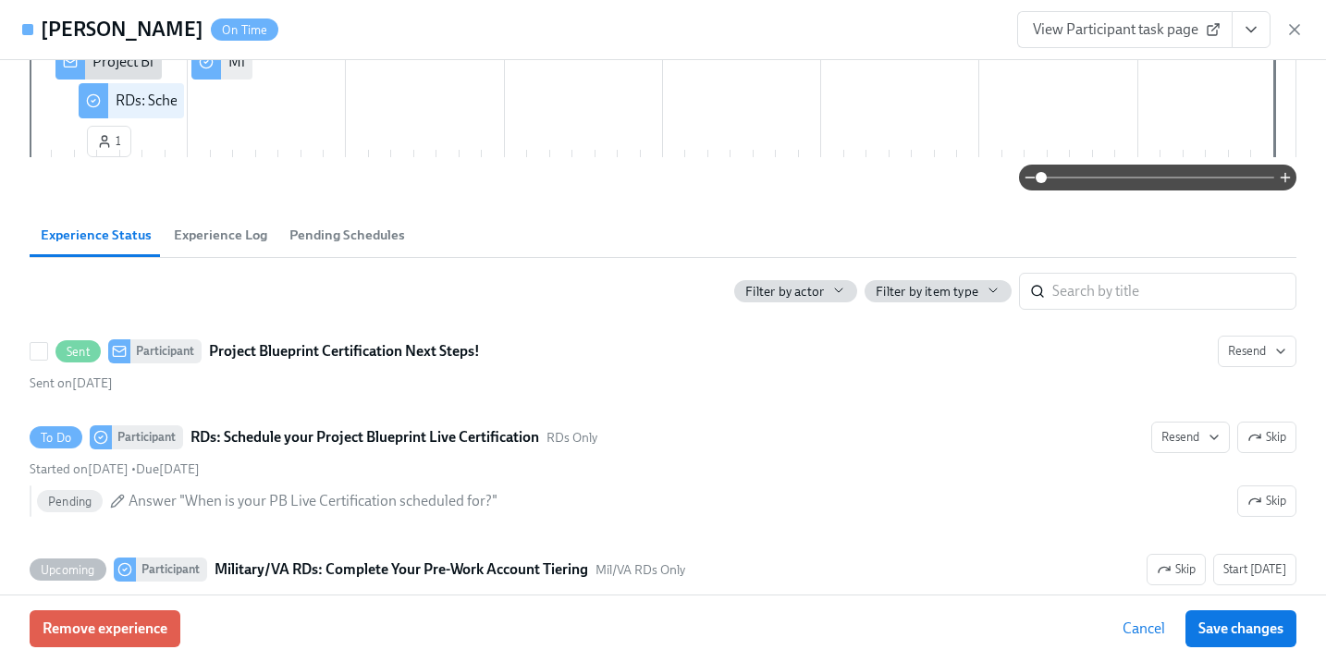
scroll to position [269, 0]
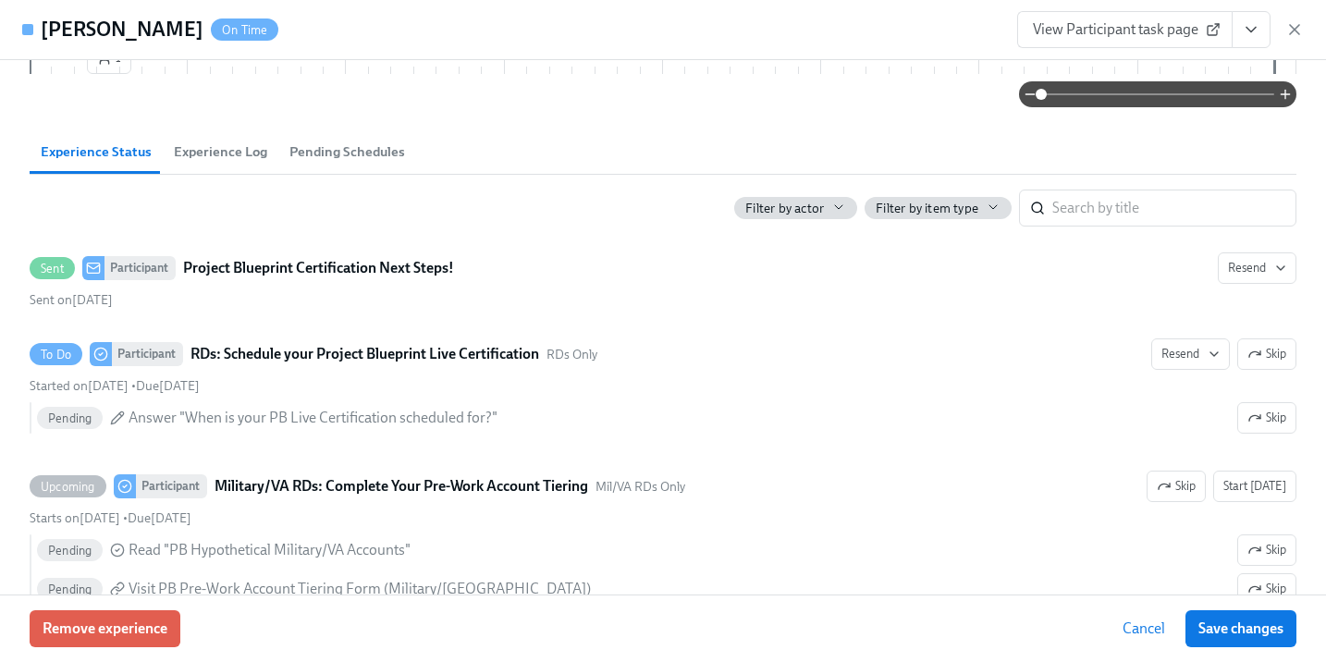
click at [1146, 628] on span "Cancel" at bounding box center [1143, 628] width 43 height 18
